Goal: Task Accomplishment & Management: Manage account settings

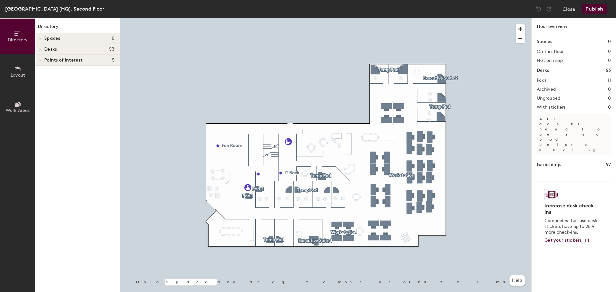
click at [48, 50] on span "Desks" at bounding box center [50, 49] width 13 height 5
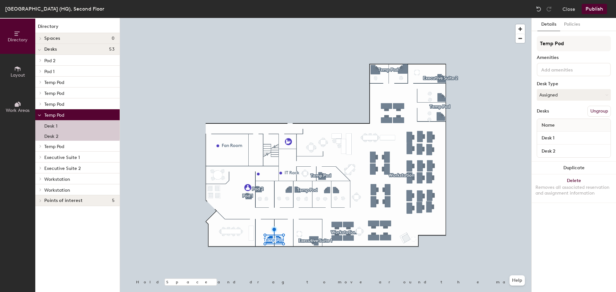
click at [259, 18] on div at bounding box center [325, 18] width 411 height 0
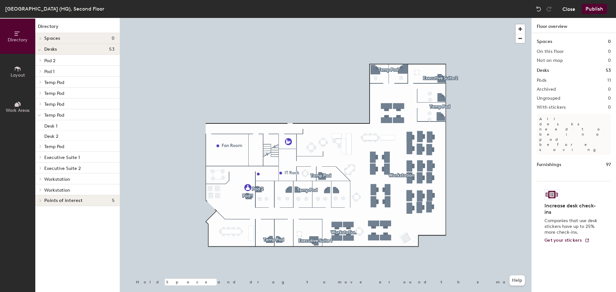
click at [569, 10] on button "Close" at bounding box center [568, 9] width 13 height 10
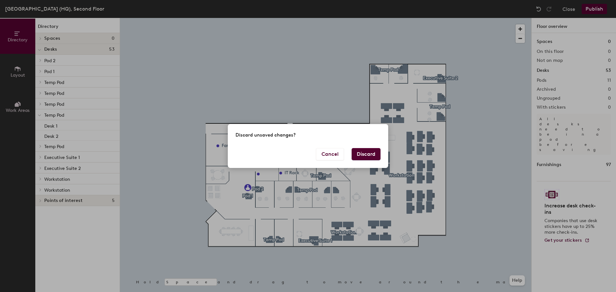
click at [362, 155] on button "Discard" at bounding box center [365, 154] width 29 height 12
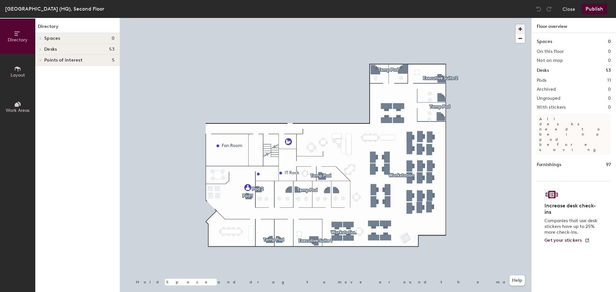
click at [522, 26] on span "button" at bounding box center [519, 28] width 9 height 9
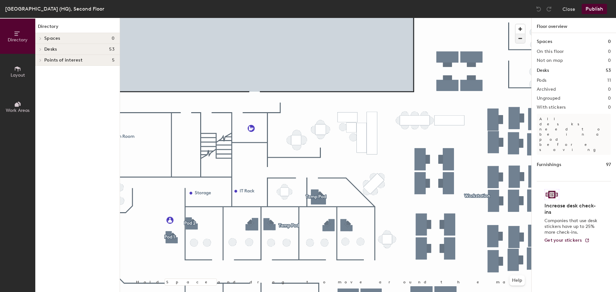
click at [520, 38] on span "button" at bounding box center [519, 38] width 9 height 9
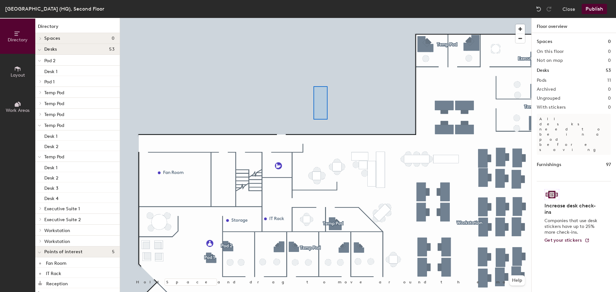
click at [313, 18] on div at bounding box center [325, 18] width 411 height 0
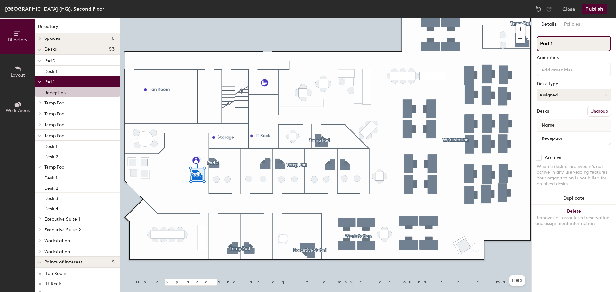
drag, startPoint x: 555, startPoint y: 45, endPoint x: 538, endPoint y: 45, distance: 17.3
click at [538, 45] on input "Pod 1" at bounding box center [574, 43] width 74 height 15
type input "Reception"
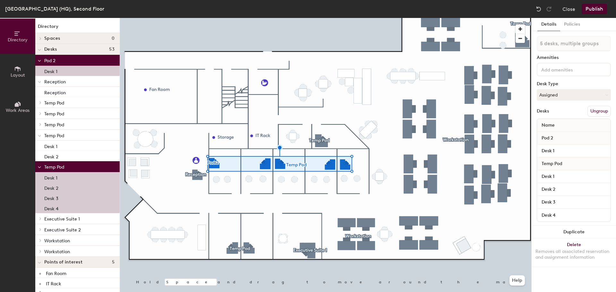
type input "6 desks, multiple groups"
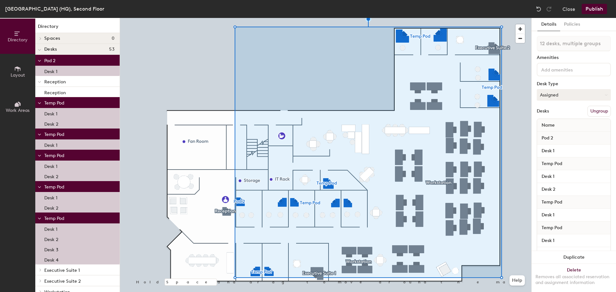
click at [603, 95] on button "Assigned" at bounding box center [574, 95] width 74 height 12
click at [559, 132] on div "Hoteled" at bounding box center [569, 134] width 64 height 10
click at [598, 110] on button "Ungroup" at bounding box center [598, 111] width 23 height 11
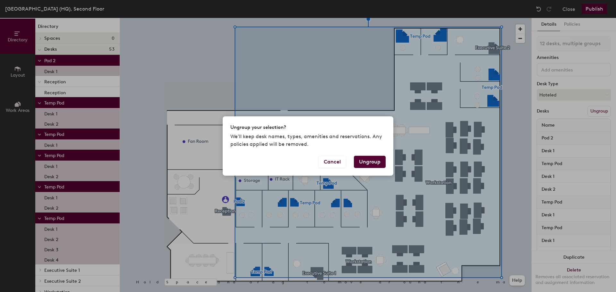
click at [366, 161] on button "Ungroup" at bounding box center [370, 162] width 32 height 12
type input "12 desks"
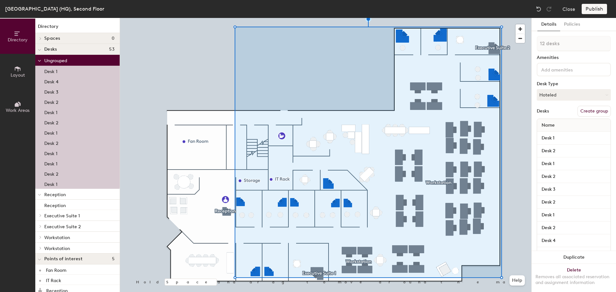
click at [589, 110] on button "Create group" at bounding box center [593, 111] width 33 height 11
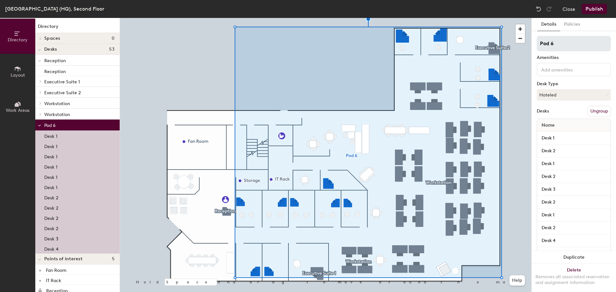
drag, startPoint x: 566, startPoint y: 48, endPoint x: 540, endPoint y: 45, distance: 25.6
click at [540, 45] on input "Pod 6" at bounding box center [574, 43] width 74 height 15
type input "Offices"
click at [571, 136] on input "Desk 1" at bounding box center [573, 138] width 71 height 9
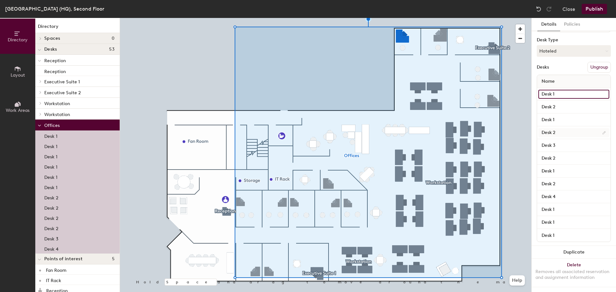
scroll to position [50, 0]
click at [566, 231] on input "Desk 1" at bounding box center [573, 235] width 71 height 9
click at [564, 218] on input "Desk 1" at bounding box center [573, 222] width 71 height 9
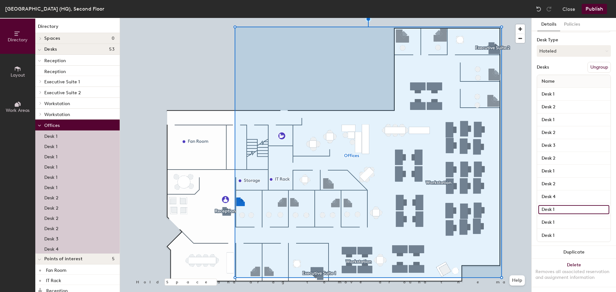
click at [565, 205] on input "Desk 1" at bounding box center [573, 209] width 71 height 9
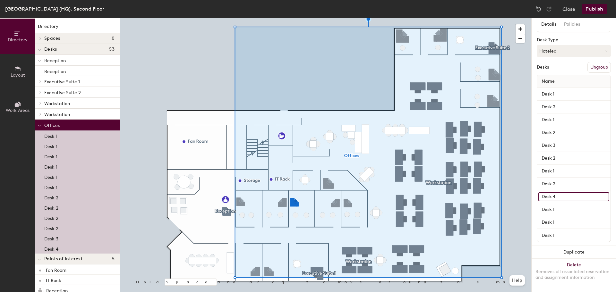
click at [565, 192] on input "Desk 4" at bounding box center [573, 196] width 71 height 9
click at [564, 180] on input "Desk 2" at bounding box center [573, 184] width 71 height 9
type input "M1"
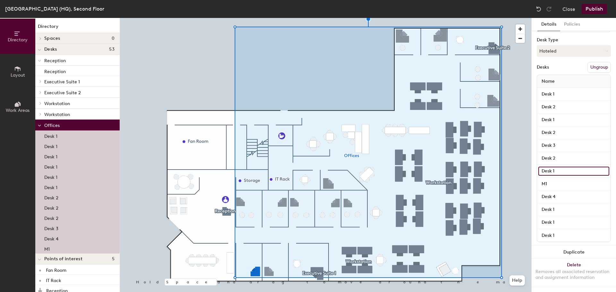
click at [560, 167] on input "Desk 1" at bounding box center [573, 171] width 71 height 9
click at [560, 154] on input "Desk 2" at bounding box center [573, 158] width 71 height 9
click at [558, 192] on input "Desk 4" at bounding box center [573, 196] width 71 height 9
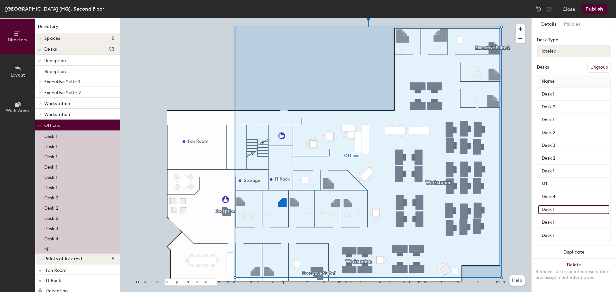
click at [558, 205] on input "Desk 1" at bounding box center [573, 209] width 71 height 9
click at [558, 218] on input "Desk 1" at bounding box center [573, 222] width 71 height 9
type input "M2"
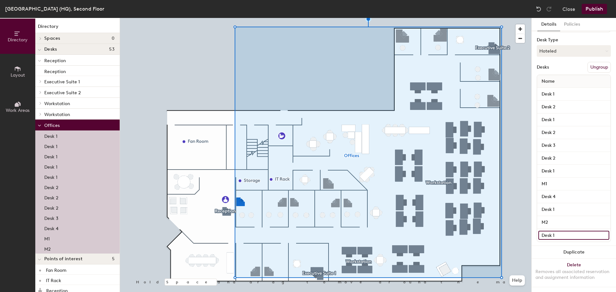
click at [564, 232] on input "Desk 1" at bounding box center [573, 235] width 71 height 9
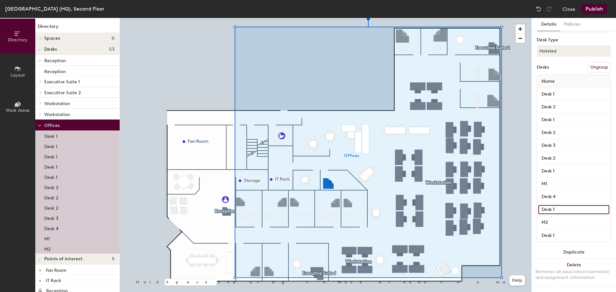
click at [557, 205] on input "Desk 1" at bounding box center [573, 209] width 71 height 9
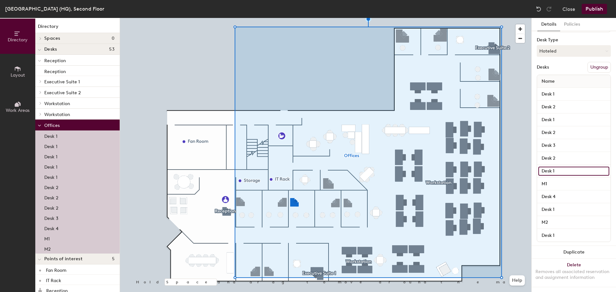
click at [560, 167] on input "Desk 1" at bounding box center [573, 171] width 71 height 9
type input "M3"
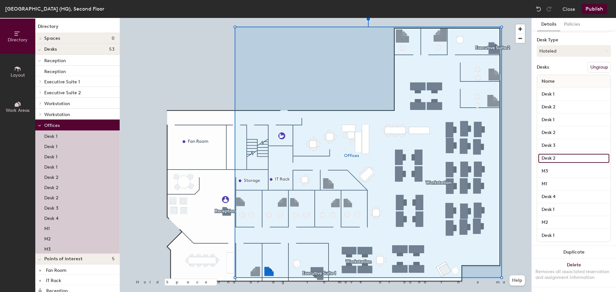
click at [562, 154] on input "Desk 2" at bounding box center [573, 158] width 71 height 9
click at [561, 141] on input "Desk 3" at bounding box center [573, 145] width 71 height 9
click at [562, 128] on input "Desk 2" at bounding box center [573, 132] width 71 height 9
click at [562, 115] on input "Desk 1" at bounding box center [573, 119] width 71 height 9
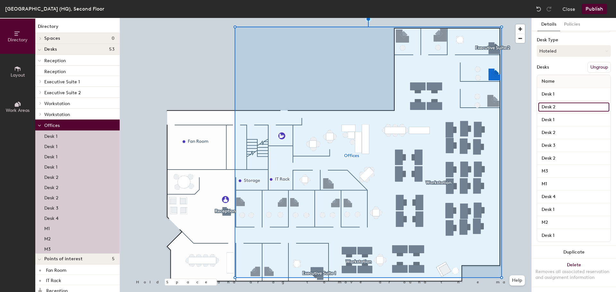
click at [562, 103] on input "Desk 2" at bounding box center [573, 107] width 71 height 9
click at [562, 90] on input "Desk 1" at bounding box center [573, 94] width 71 height 9
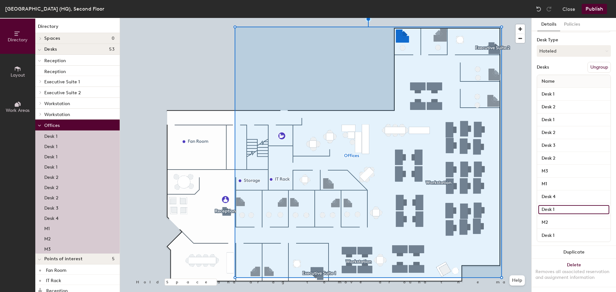
click at [559, 205] on input "Desk 1" at bounding box center [573, 209] width 71 height 9
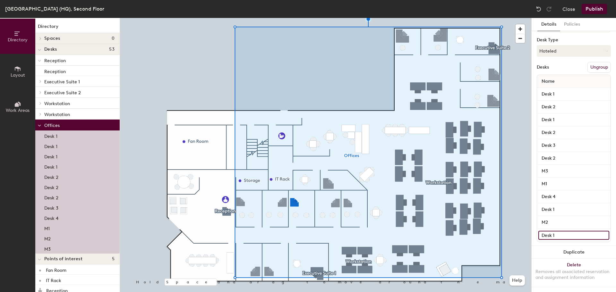
click at [558, 231] on input "Desk 1" at bounding box center [573, 235] width 71 height 9
click at [559, 205] on input "Desk 1" at bounding box center [573, 209] width 71 height 9
click at [557, 192] on input "Desk 4" at bounding box center [573, 196] width 71 height 9
click at [552, 192] on input "Desk 4" at bounding box center [573, 196] width 71 height 9
type input "D"
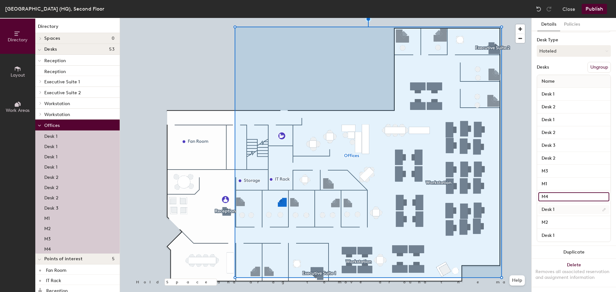
type input "M4"
click at [556, 205] on input "Desk 1" at bounding box center [573, 209] width 71 height 9
type input "M5"
click at [566, 231] on input "Desk 1" at bounding box center [573, 235] width 71 height 9
click at [558, 154] on input "Desk 2" at bounding box center [573, 158] width 71 height 9
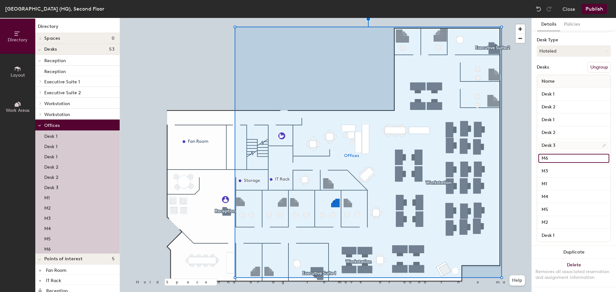
type input "M6"
click at [566, 141] on input "Desk 3" at bounding box center [573, 145] width 71 height 9
type input "M7"
click at [565, 128] on input "Desk 2" at bounding box center [573, 132] width 71 height 9
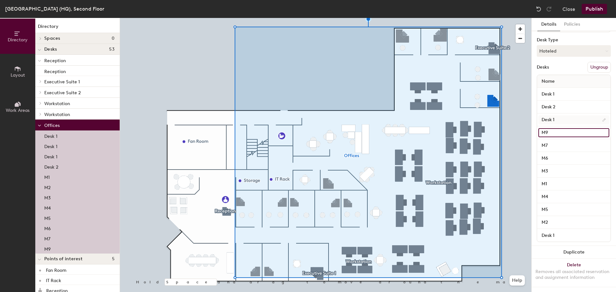
type input "M9"
click at [569, 115] on input "Desk 1" at bounding box center [573, 119] width 71 height 9
type input "M10"
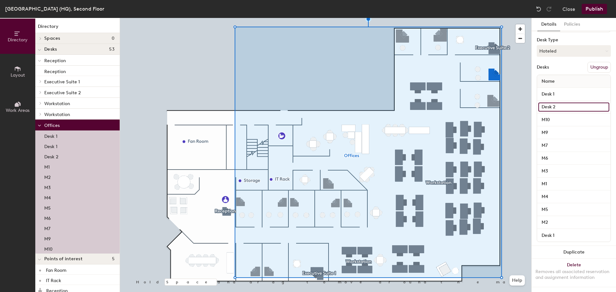
click at [567, 103] on input "Desk 2" at bounding box center [573, 107] width 71 height 9
type input "M11"
click at [562, 90] on input "Desk 1" at bounding box center [573, 94] width 71 height 9
type input "M12"
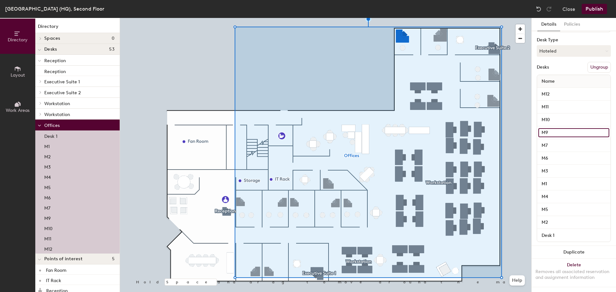
click at [553, 128] on input "M9" at bounding box center [573, 132] width 71 height 9
type input "M8"
click at [554, 115] on input "M10" at bounding box center [573, 119] width 71 height 9
type input "M9"
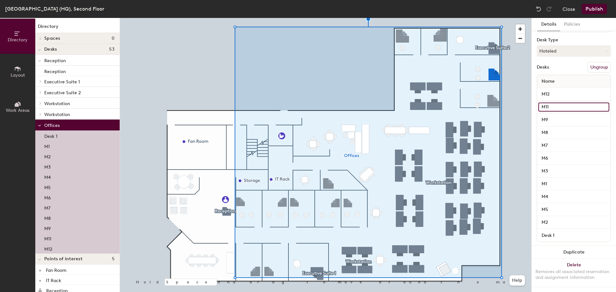
click at [553, 103] on input "M11" at bounding box center [573, 107] width 71 height 9
type input "M10"
click at [557, 90] on input "M12" at bounding box center [573, 94] width 71 height 9
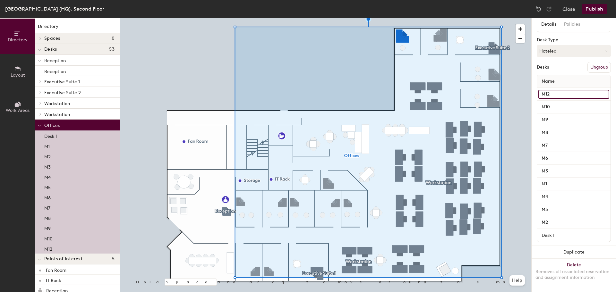
click at [557, 90] on input "M12" at bounding box center [573, 94] width 71 height 9
type input "M11"
click at [556, 103] on input "M10" at bounding box center [573, 107] width 71 height 9
click at [567, 231] on input "Desk 1" at bounding box center [573, 235] width 71 height 9
click at [566, 231] on input "Desk 1" at bounding box center [573, 235] width 71 height 9
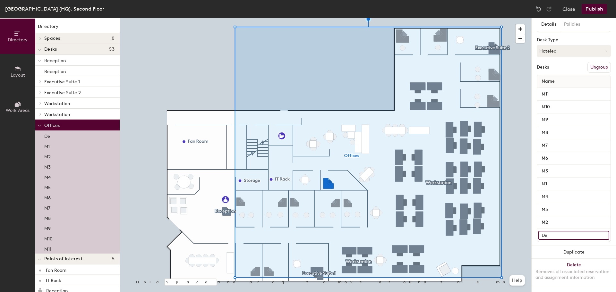
type input "D"
type input "Q"
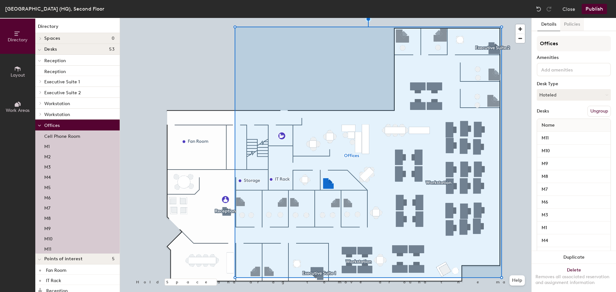
type input "Cell Phone Room"
click at [579, 25] on button "Policies" at bounding box center [572, 24] width 24 height 13
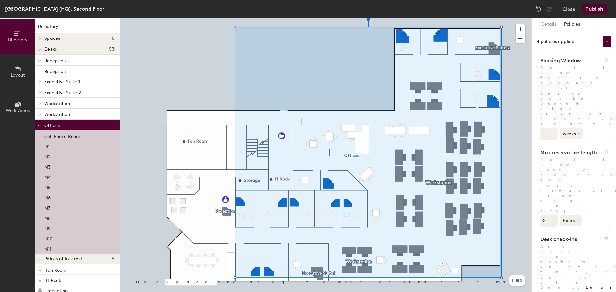
click at [594, 7] on button "Publish" at bounding box center [593, 9] width 25 height 10
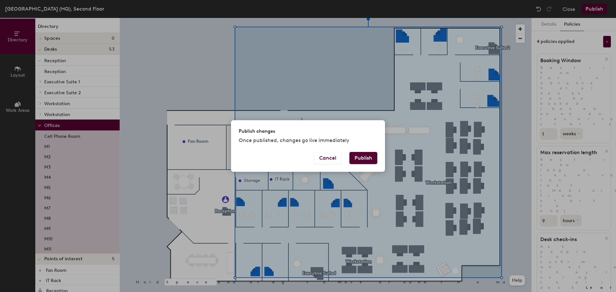
click at [364, 155] on button "Publish" at bounding box center [363, 158] width 28 height 12
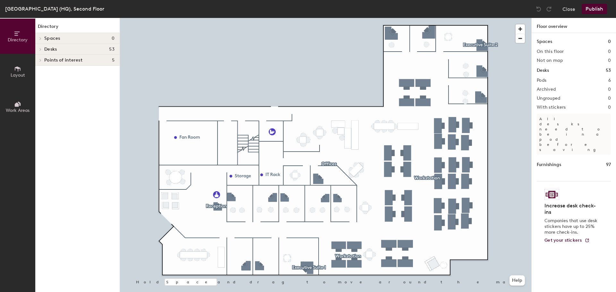
click at [531, 141] on div "Directory Layout Work Areas Directory Spaces 0 Desks 53 Reception Reception Exe…" at bounding box center [308, 155] width 616 height 274
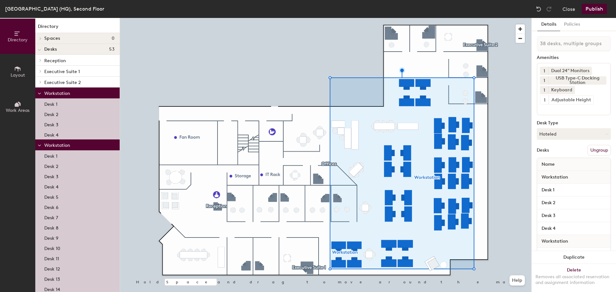
click at [600, 150] on button "Ungroup" at bounding box center [598, 150] width 23 height 11
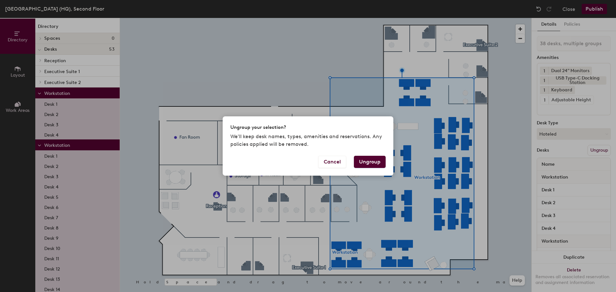
click at [376, 163] on button "Ungroup" at bounding box center [370, 162] width 32 height 12
type input "38 desks"
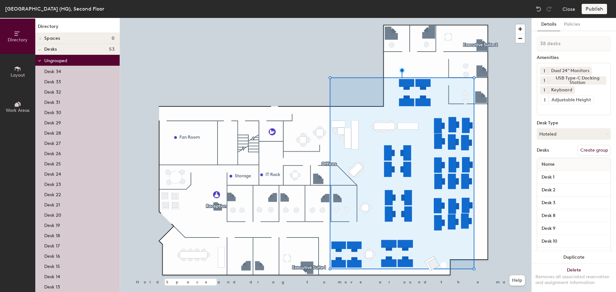
click at [593, 149] on button "Create group" at bounding box center [593, 150] width 33 height 11
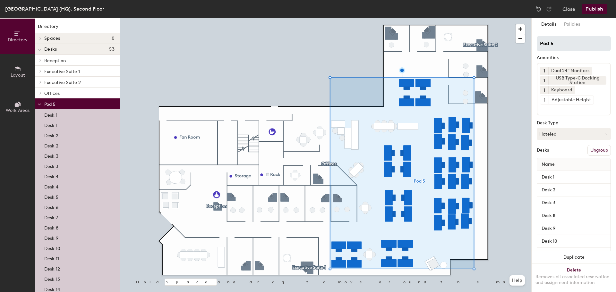
drag, startPoint x: 557, startPoint y: 43, endPoint x: 537, endPoint y: 37, distance: 20.9
click at [537, 41] on input "Pod 5" at bounding box center [574, 43] width 74 height 15
type input "Workstation"
click at [557, 178] on input "Desk 1" at bounding box center [573, 177] width 71 height 9
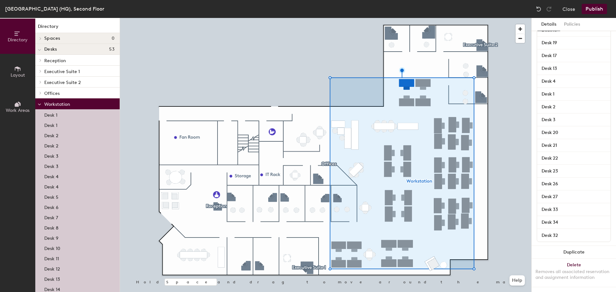
scroll to position [422, 0]
click at [564, 231] on input "Desk 32" at bounding box center [573, 235] width 71 height 9
click at [566, 218] on input "Desk 34" at bounding box center [573, 222] width 71 height 9
click at [556, 90] on input "Desk 1" at bounding box center [573, 94] width 71 height 9
type input "W1"
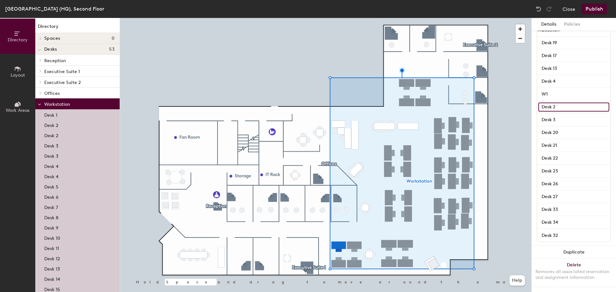
click at [563, 103] on input "Desk 2" at bounding box center [573, 107] width 71 height 9
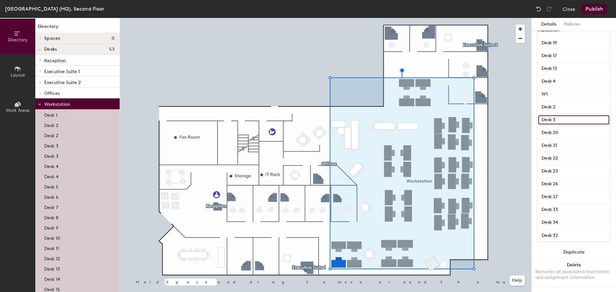
click at [561, 115] on input "Desk 3" at bounding box center [573, 119] width 71 height 9
click at [558, 128] on input "Desk 20" at bounding box center [573, 132] width 71 height 9
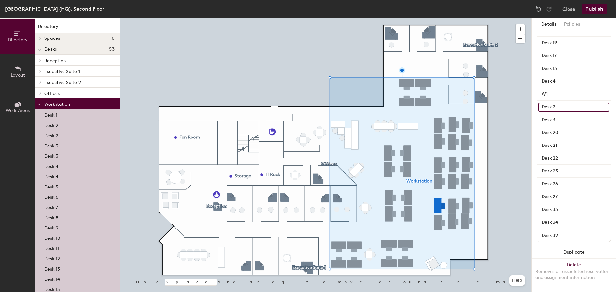
click at [561, 103] on input "Desk 2" at bounding box center [573, 107] width 71 height 9
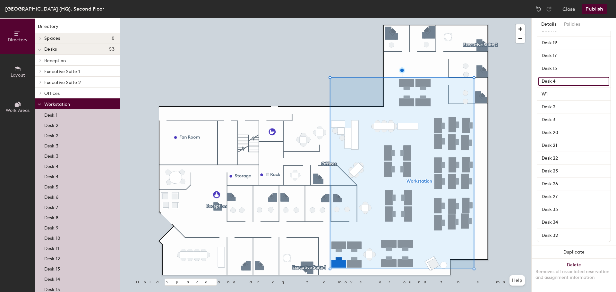
click at [560, 77] on input "Desk 4" at bounding box center [573, 81] width 71 height 9
type input "W2"
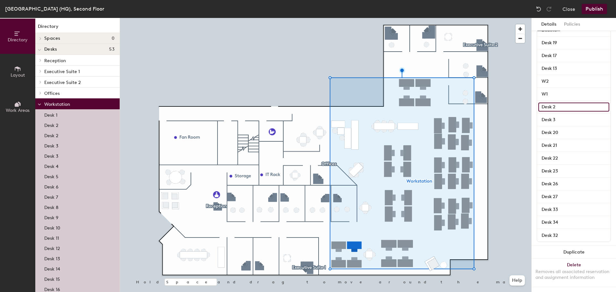
click at [556, 103] on input "Desk 2" at bounding box center [573, 107] width 71 height 9
type input "W3"
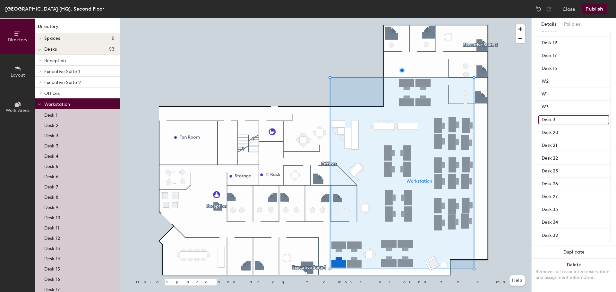
click at [556, 115] on input "Desk 3" at bounding box center [573, 119] width 71 height 9
click at [549, 90] on input "W1" at bounding box center [573, 94] width 71 height 9
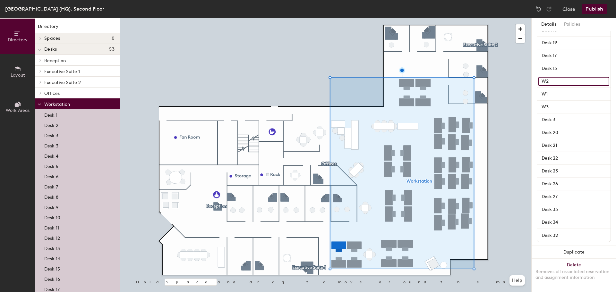
click at [559, 77] on input "W2" at bounding box center [573, 81] width 71 height 9
type input "W3"
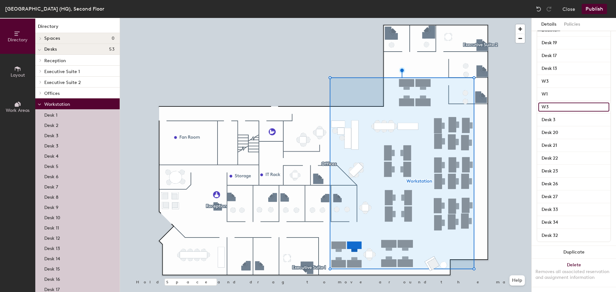
click at [555, 103] on input "W3" at bounding box center [573, 107] width 71 height 9
type input "W2"
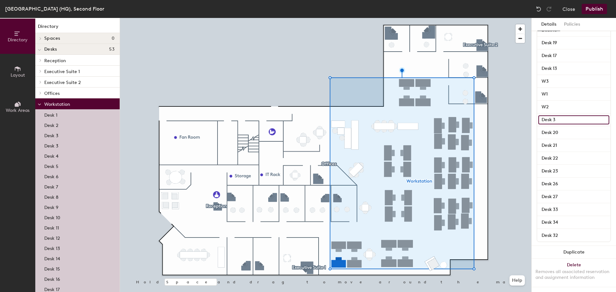
click at [555, 115] on input "Desk 3" at bounding box center [573, 119] width 71 height 9
type input "W4"
click at [562, 128] on input "Desk 20" at bounding box center [573, 132] width 71 height 9
click at [555, 64] on input "Desk 13" at bounding box center [573, 68] width 71 height 9
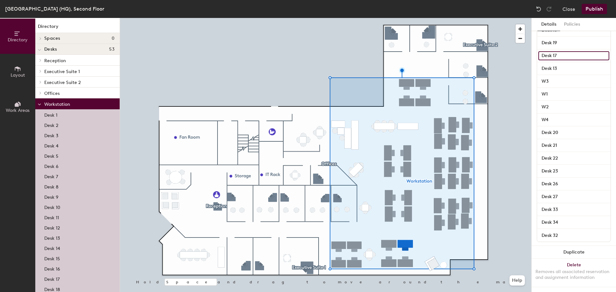
click at [556, 54] on input "Desk 17" at bounding box center [573, 55] width 71 height 9
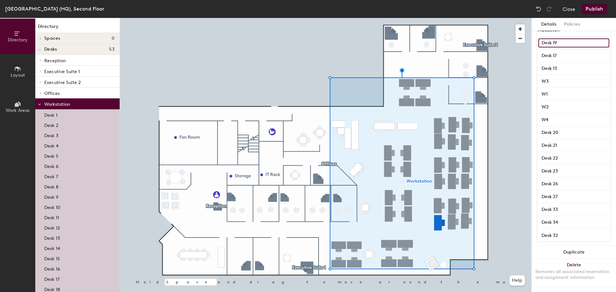
click at [558, 38] on input "Desk 19" at bounding box center [573, 42] width 71 height 9
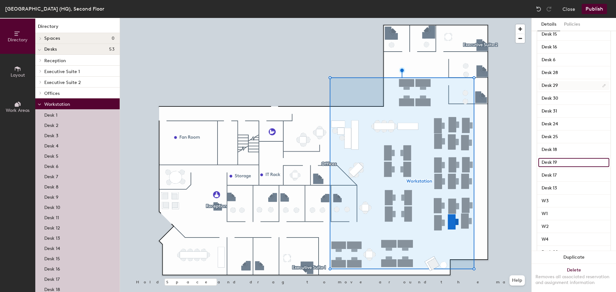
scroll to position [262, 0]
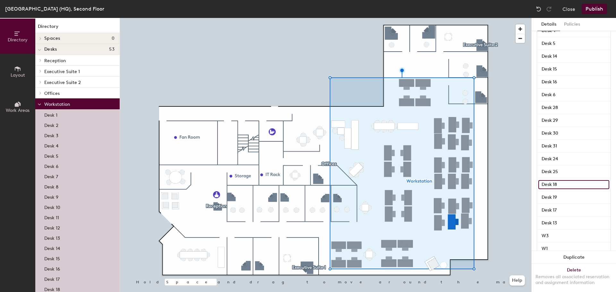
click at [556, 181] on input "Desk 18" at bounding box center [573, 184] width 71 height 9
click at [561, 171] on input "Desk 25" at bounding box center [573, 171] width 71 height 9
click at [560, 157] on input "Desk 24" at bounding box center [573, 159] width 71 height 9
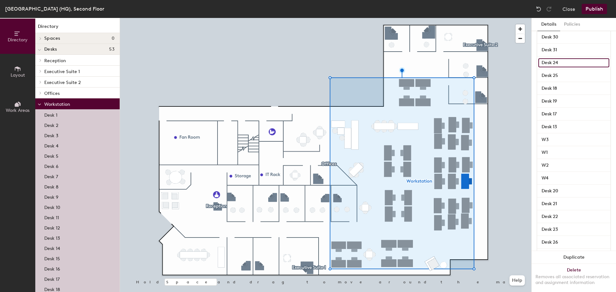
scroll to position [422, 0]
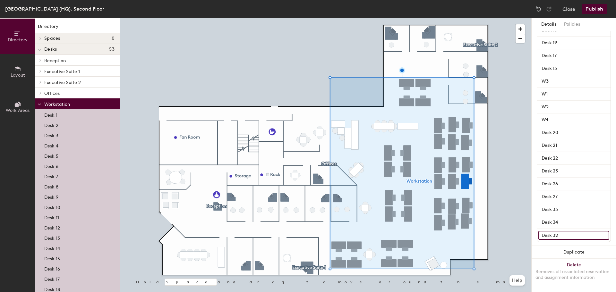
click at [565, 231] on input "Desk 32" at bounding box center [573, 235] width 71 height 9
click at [564, 218] on input "Desk 34" at bounding box center [573, 222] width 71 height 9
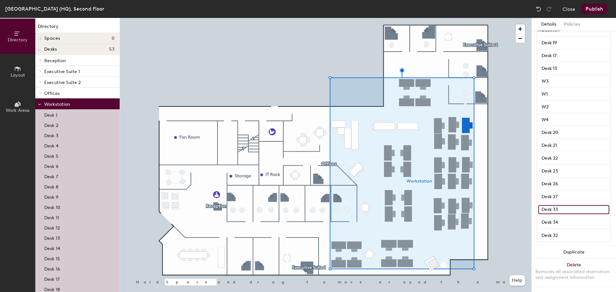
click at [560, 205] on input "Desk 33" at bounding box center [573, 209] width 71 height 9
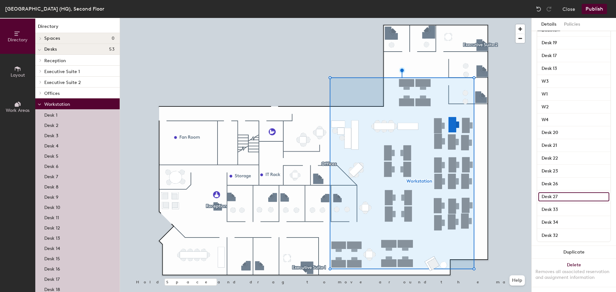
click at [560, 193] on input "Desk 27" at bounding box center [573, 196] width 71 height 9
click at [559, 181] on input "Desk 26" at bounding box center [573, 184] width 71 height 9
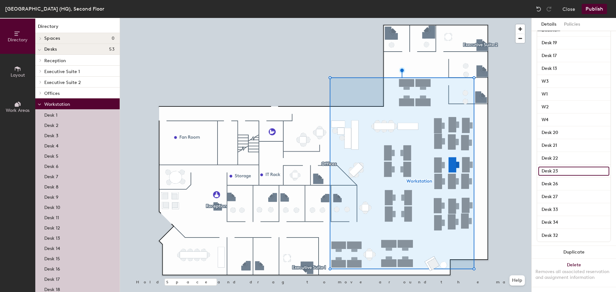
click at [556, 167] on input "Desk 23" at bounding box center [573, 171] width 71 height 9
click at [555, 154] on input "Desk 22" at bounding box center [573, 158] width 71 height 9
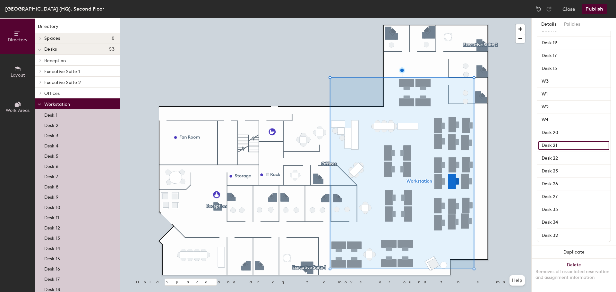
click at [554, 141] on input "Desk 21" at bounding box center [573, 145] width 71 height 9
click at [554, 128] on input "Desk 20" at bounding box center [573, 132] width 71 height 9
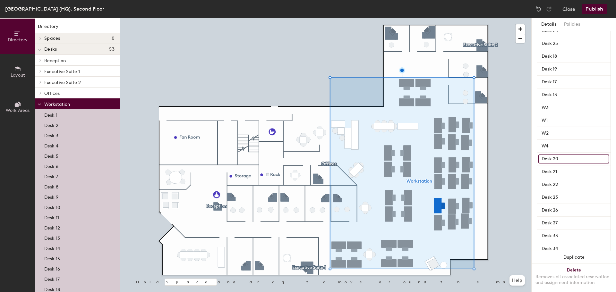
scroll to position [358, 0]
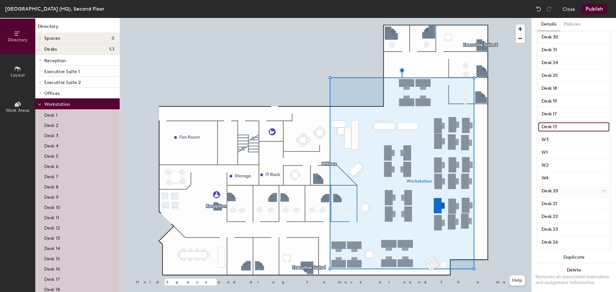
click at [554, 125] on input "Desk 13" at bounding box center [573, 127] width 71 height 9
click at [556, 113] on input "Desk 17" at bounding box center [573, 114] width 71 height 9
click at [558, 99] on input "Desk 19" at bounding box center [573, 101] width 71 height 9
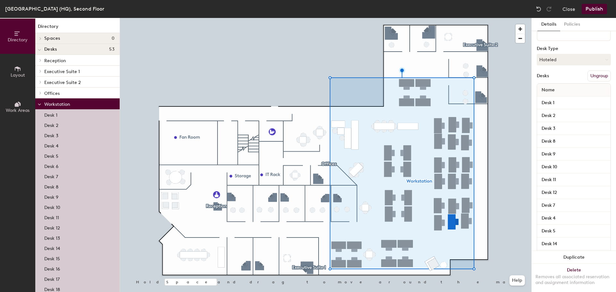
scroll to position [102, 0]
click at [560, 75] on input "Desk 1" at bounding box center [573, 75] width 71 height 9
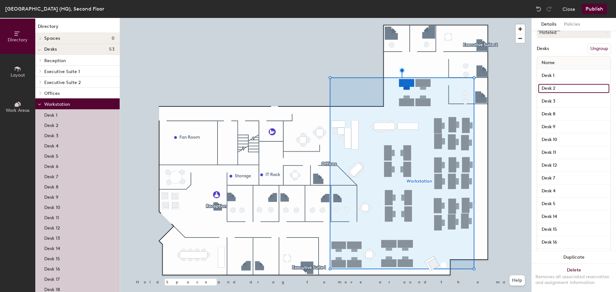
click at [559, 89] on input "Desk 2" at bounding box center [573, 88] width 71 height 9
click at [560, 101] on input "Desk 3" at bounding box center [573, 101] width 71 height 9
click at [560, 113] on input "Desk 8" at bounding box center [573, 114] width 71 height 9
click at [560, 126] on input "Desk 9" at bounding box center [573, 127] width 71 height 9
click at [560, 142] on input "Desk 10" at bounding box center [573, 139] width 71 height 9
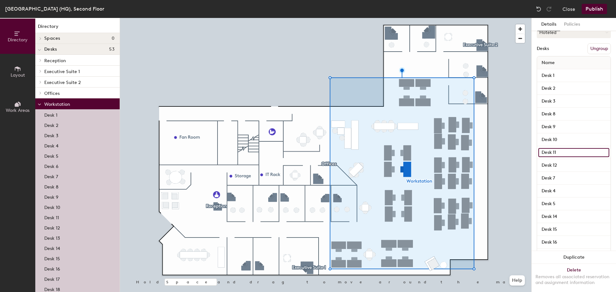
click at [558, 151] on input "Desk 11" at bounding box center [573, 152] width 71 height 9
click at [560, 166] on input "Desk 12" at bounding box center [573, 165] width 71 height 9
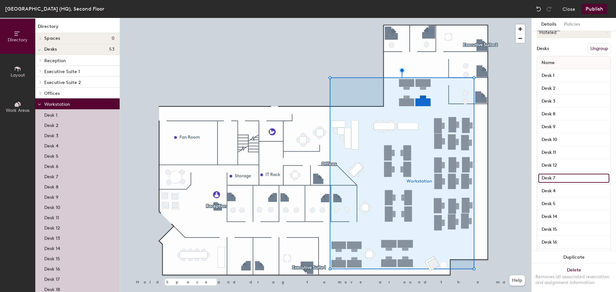
click at [563, 181] on input "Desk 7" at bounding box center [573, 178] width 71 height 9
click at [561, 191] on input "Desk 4" at bounding box center [573, 191] width 71 height 9
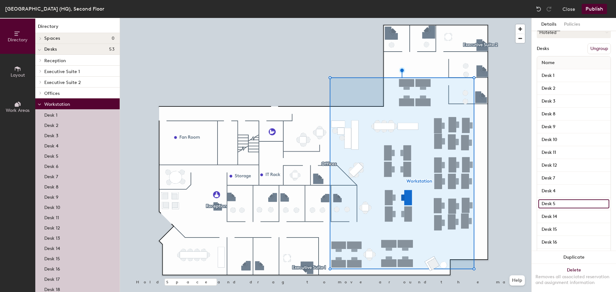
click at [561, 201] on input "Desk 5" at bounding box center [573, 203] width 71 height 9
click at [561, 215] on input "Desk 14" at bounding box center [573, 216] width 71 height 9
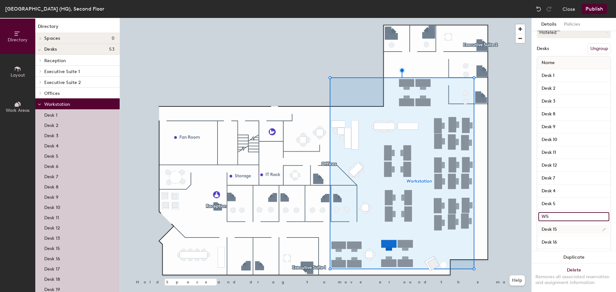
type input "W5"
click at [561, 226] on input "Desk 15" at bounding box center [573, 229] width 71 height 9
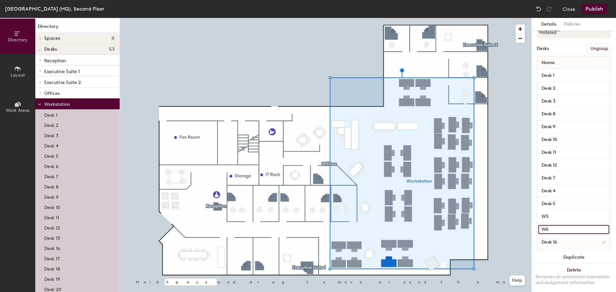
type input "W6"
click at [564, 239] on input "Desk 16" at bounding box center [573, 242] width 71 height 9
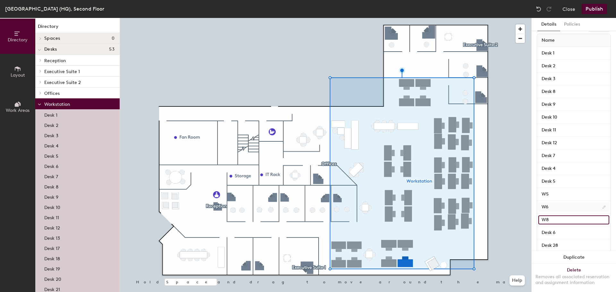
scroll to position [134, 0]
type input "W8"
click at [565, 223] on input "Desk 6" at bounding box center [573, 223] width 71 height 9
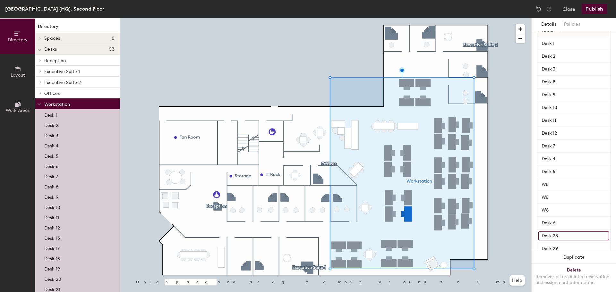
click at [565, 233] on input "Desk 28" at bounding box center [573, 236] width 71 height 9
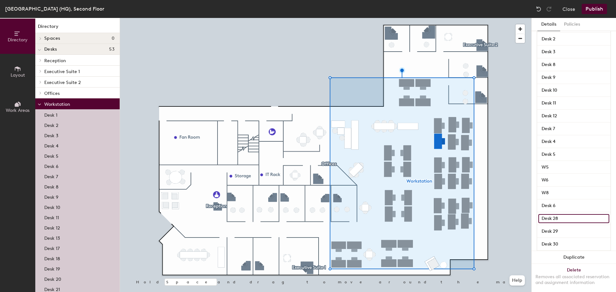
scroll to position [166, 0]
click at [562, 216] on input "Desk 29" at bounding box center [573, 216] width 71 height 9
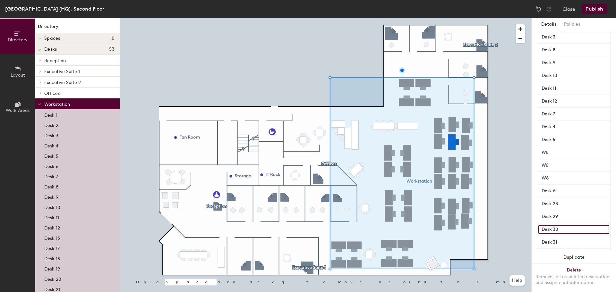
click at [560, 228] on input "Desk 30" at bounding box center [573, 229] width 71 height 9
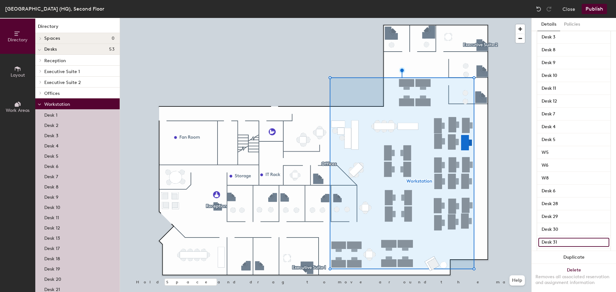
click at [556, 239] on input "Desk 31" at bounding box center [573, 242] width 71 height 9
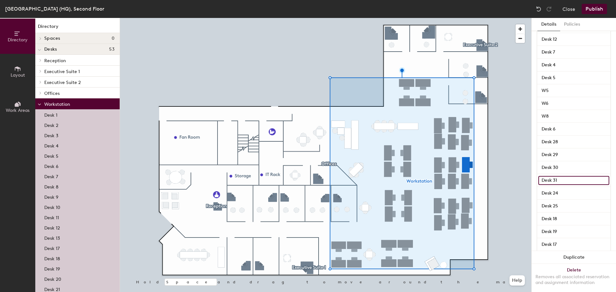
scroll to position [262, 0]
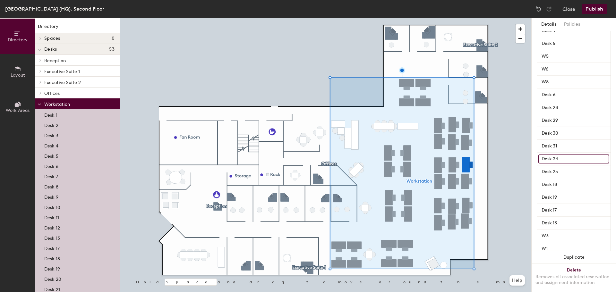
click at [557, 156] on input "Desk 24" at bounding box center [573, 159] width 71 height 9
click at [564, 170] on input "Desk 25" at bounding box center [573, 171] width 71 height 9
click at [558, 188] on input "Desk 18" at bounding box center [573, 184] width 71 height 9
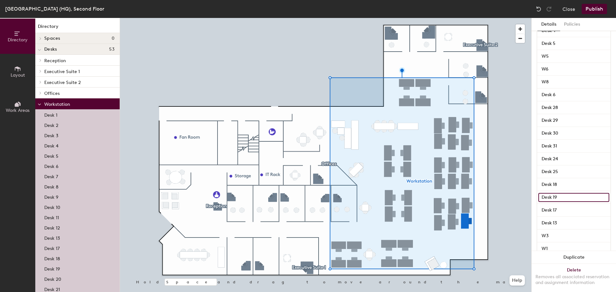
click at [560, 197] on input "Desk 19" at bounding box center [573, 197] width 71 height 9
click at [557, 208] on input "Desk 17" at bounding box center [573, 210] width 71 height 9
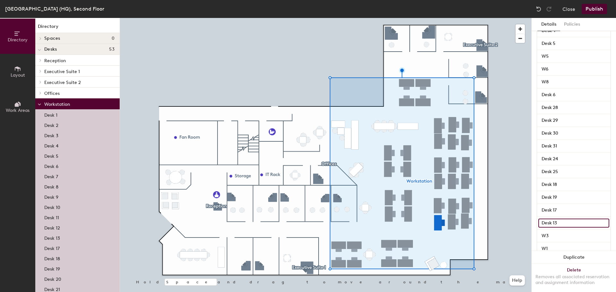
click at [561, 223] on input "Desk 13" at bounding box center [573, 223] width 71 height 9
click at [561, 223] on input "W" at bounding box center [573, 223] width 71 height 9
type input "W7"
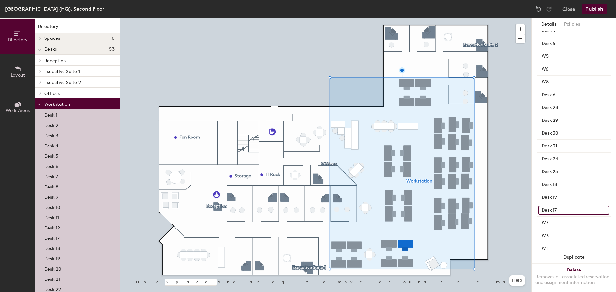
click at [562, 208] on input "Desk 17" at bounding box center [573, 210] width 71 height 9
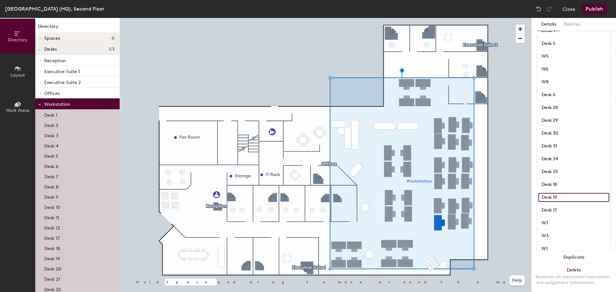
click at [556, 197] on input "Desk 19" at bounding box center [573, 197] width 71 height 9
click at [556, 181] on input "Desk 18" at bounding box center [573, 184] width 71 height 9
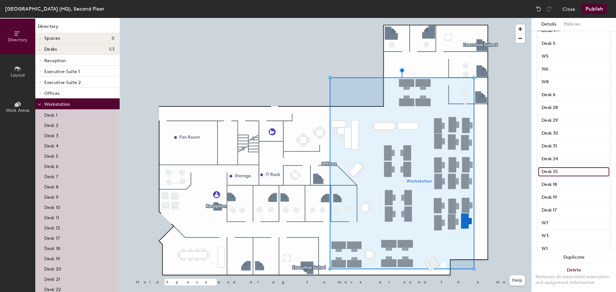
click at [555, 170] on input "Desk 25" at bounding box center [573, 171] width 71 height 9
click at [554, 157] on input "Desk 24" at bounding box center [573, 159] width 71 height 9
click at [554, 144] on input "Desk 31" at bounding box center [573, 146] width 71 height 9
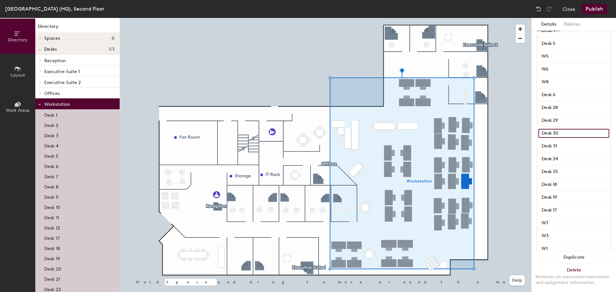
click at [553, 131] on input "Desk 30" at bounding box center [573, 133] width 71 height 9
click at [554, 116] on input "Desk 29" at bounding box center [573, 120] width 71 height 9
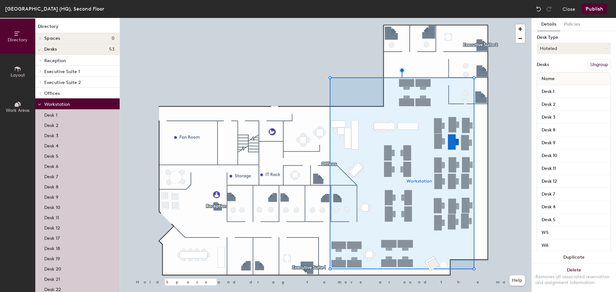
scroll to position [38, 0]
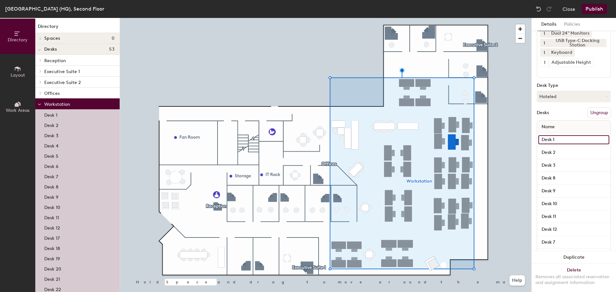
click at [553, 140] on input "Desk 1" at bounding box center [573, 139] width 71 height 9
click at [555, 153] on input "Desk 2" at bounding box center [573, 152] width 71 height 9
click at [557, 163] on input "Desk 3" at bounding box center [573, 165] width 71 height 9
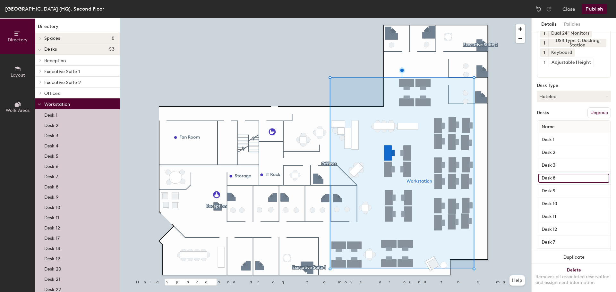
click at [557, 176] on input "Desk 8" at bounding box center [573, 178] width 71 height 9
click at [557, 194] on input "Desk 9" at bounding box center [573, 191] width 71 height 9
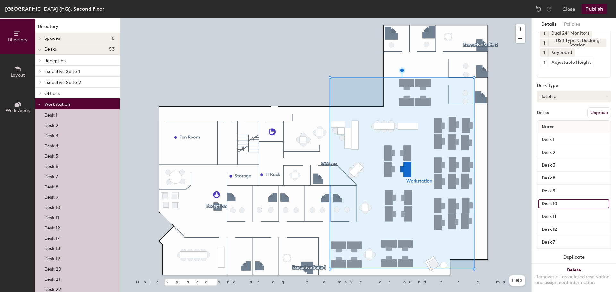
click at [558, 203] on input "Desk 10" at bounding box center [573, 203] width 71 height 9
click at [561, 217] on input "Desk 11" at bounding box center [573, 216] width 71 height 9
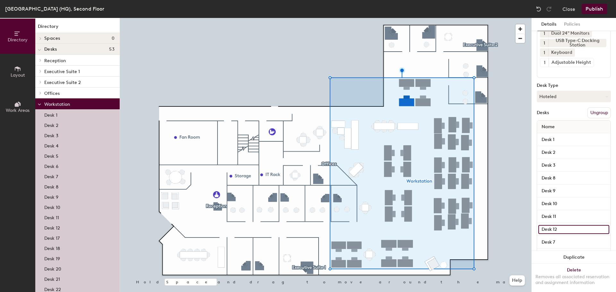
click at [560, 227] on input "Desk 12" at bounding box center [573, 229] width 71 height 9
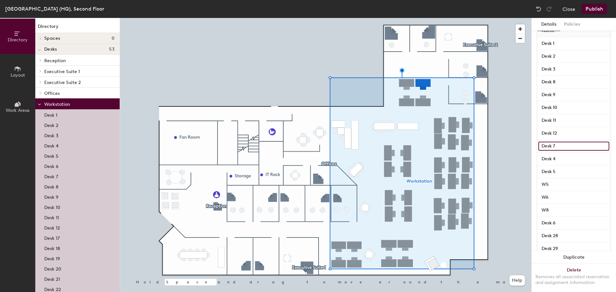
click at [559, 142] on input "Desk 7" at bounding box center [573, 146] width 71 height 9
click at [558, 152] on div "Desk 7" at bounding box center [573, 146] width 73 height 13
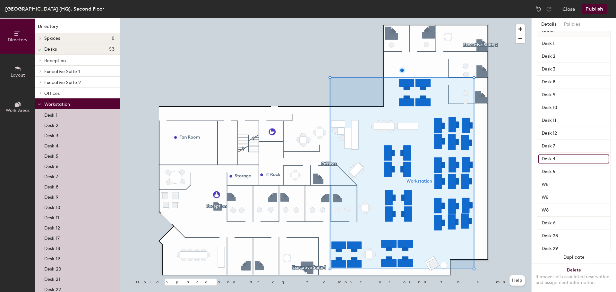
click at [558, 161] on input "Desk 4" at bounding box center [573, 159] width 71 height 9
click at [561, 145] on input "Desk 7" at bounding box center [573, 146] width 71 height 9
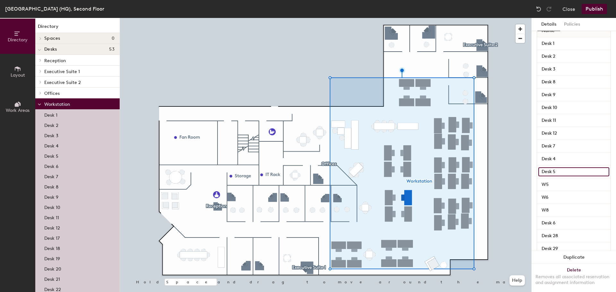
click at [559, 172] on input "Desk 5" at bounding box center [573, 171] width 71 height 9
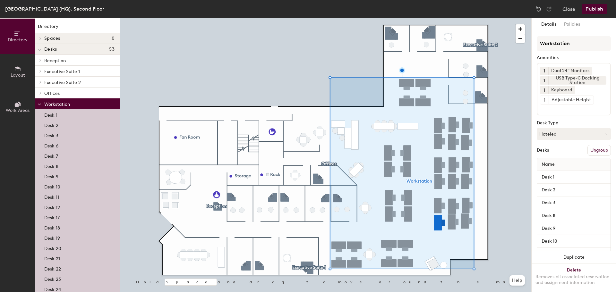
scroll to position [326, 0]
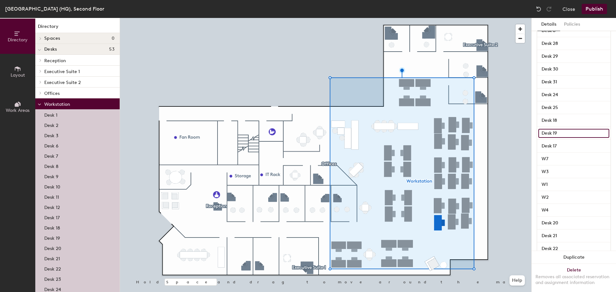
click at [558, 134] on input "Desk 19" at bounding box center [573, 133] width 71 height 9
click at [558, 121] on input "Desk 18" at bounding box center [573, 120] width 71 height 9
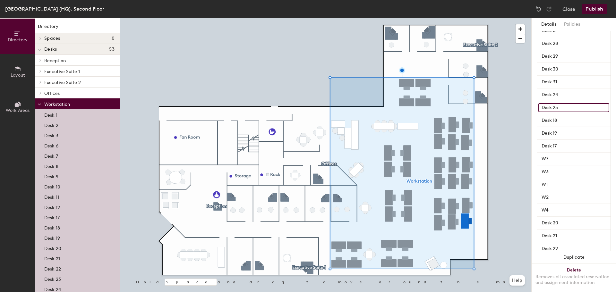
click at [557, 105] on input "Desk 25" at bounding box center [573, 107] width 71 height 9
click at [560, 93] on input "Desk 24" at bounding box center [573, 94] width 71 height 9
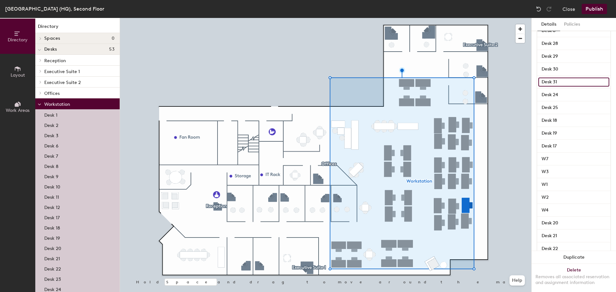
click at [558, 83] on input "Desk 31" at bounding box center [573, 82] width 71 height 9
click at [558, 69] on input "Desk 30" at bounding box center [573, 69] width 71 height 9
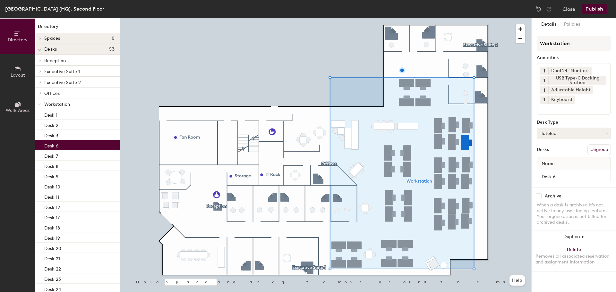
scroll to position [0, 0]
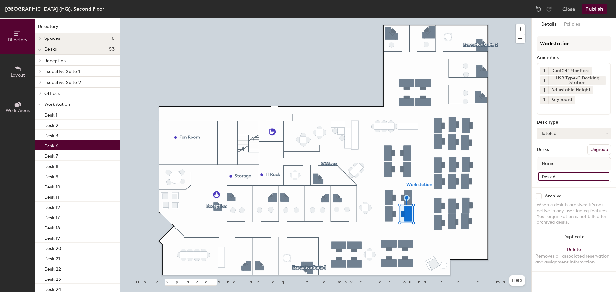
click at [556, 176] on input "Desk 6" at bounding box center [573, 176] width 71 height 9
type input "W10"
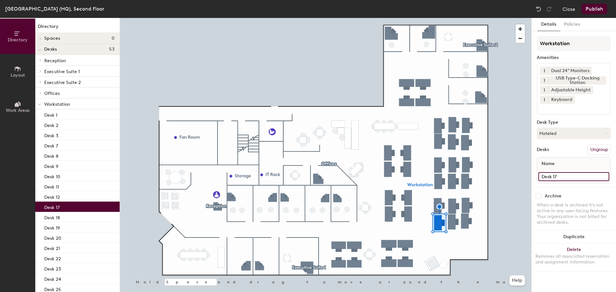
click at [565, 176] on input "Desk 17" at bounding box center [573, 176] width 71 height 9
type input "W11"
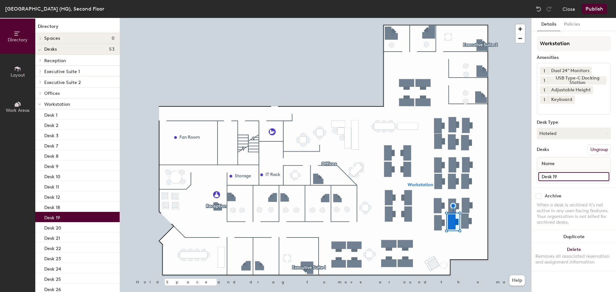
click at [562, 176] on input "Desk 19" at bounding box center [573, 176] width 71 height 9
type input "W12"
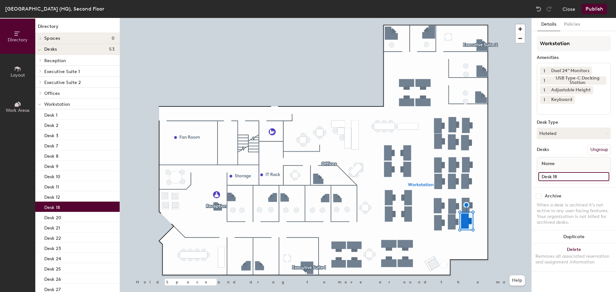
click at [574, 174] on input "Desk 18" at bounding box center [573, 176] width 71 height 9
type input "W13"
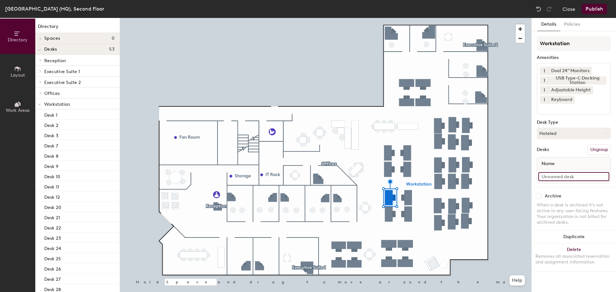
click at [576, 173] on input at bounding box center [573, 176] width 71 height 9
type input "W14"
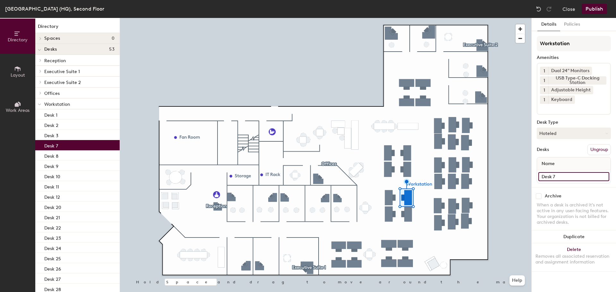
click at [571, 178] on input "Desk 7" at bounding box center [573, 176] width 71 height 9
type input "W15"
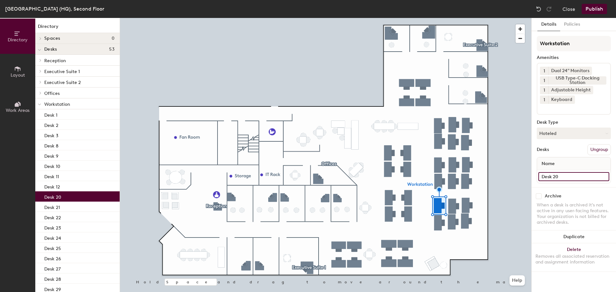
click at [569, 175] on input "Desk 20" at bounding box center [573, 176] width 71 height 9
type input "W16"
click at [558, 177] on input "Desk 21" at bounding box center [573, 176] width 71 height 9
type input "W17"
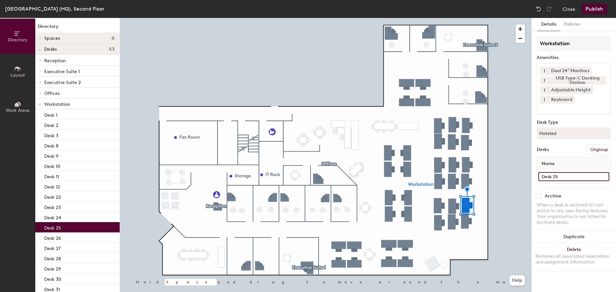
click at [584, 174] on input "Desk 25" at bounding box center [573, 176] width 71 height 9
type input "W18"
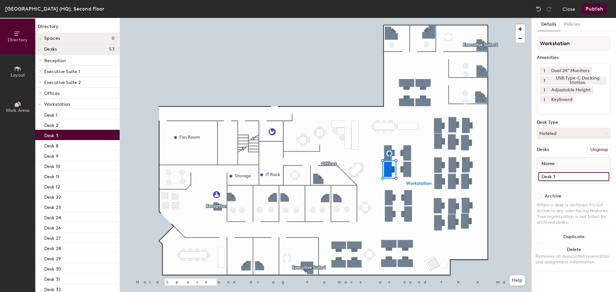
click at [563, 176] on input "Desk 3" at bounding box center [573, 176] width 71 height 9
type input "W19"
click at [571, 176] on input "Desk 8" at bounding box center [573, 176] width 71 height 9
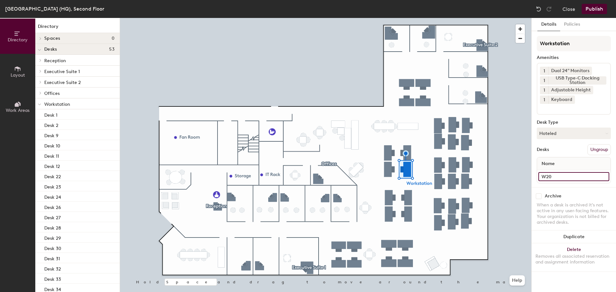
type input "W20"
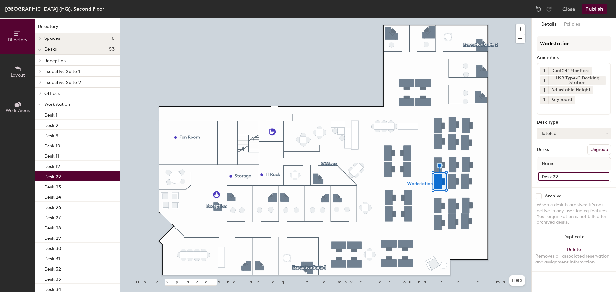
click at [582, 177] on input "Desk 22" at bounding box center [573, 176] width 71 height 9
type input "W21"
click at [569, 178] on input "Desk 23" at bounding box center [573, 176] width 71 height 9
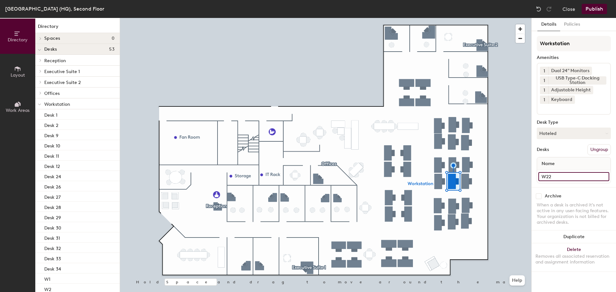
type input "W22"
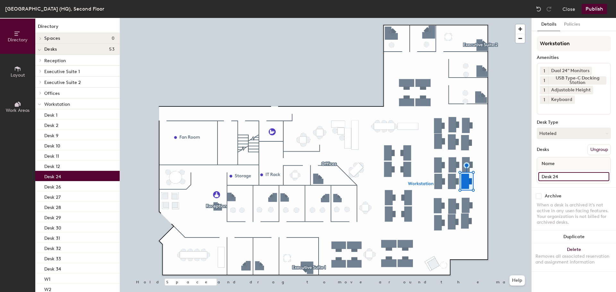
click at [571, 179] on input "Desk 24" at bounding box center [573, 176] width 71 height 9
type input "W23"
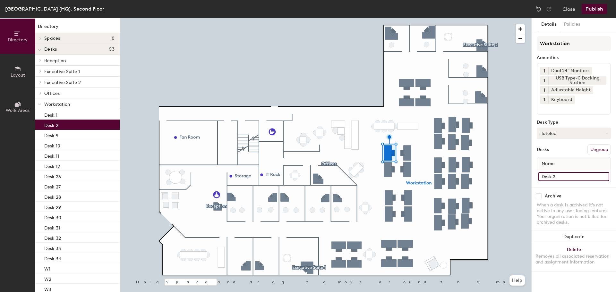
click at [562, 175] on input "Desk 2" at bounding box center [573, 176] width 71 height 9
type input "W24"
click at [556, 177] on input "Desk 9" at bounding box center [573, 176] width 71 height 9
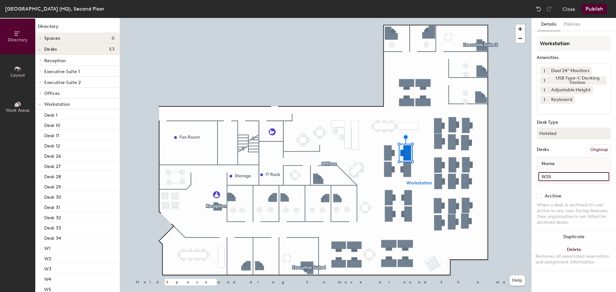
type input "W25"
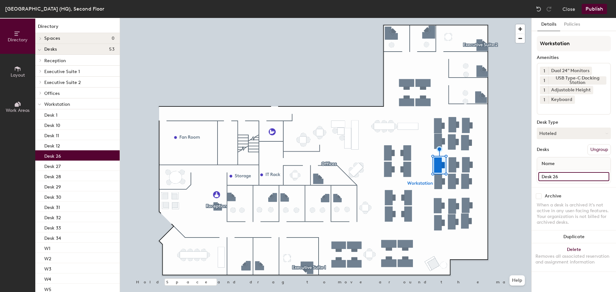
click at [560, 174] on input "Desk 26" at bounding box center [573, 176] width 71 height 9
type input "W26"
click at [564, 179] on input "Desk 27" at bounding box center [573, 176] width 71 height 9
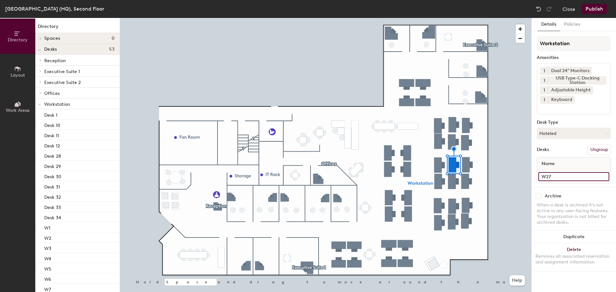
type input "W27"
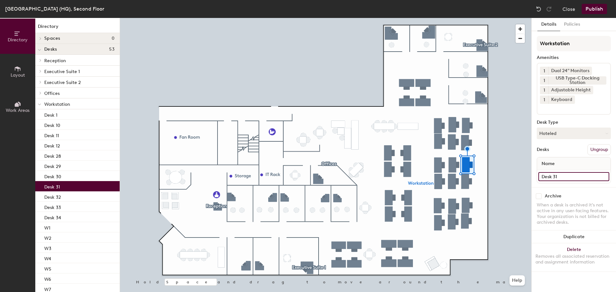
click at [562, 176] on input "Desk 31" at bounding box center [573, 176] width 71 height 9
type input "W28"
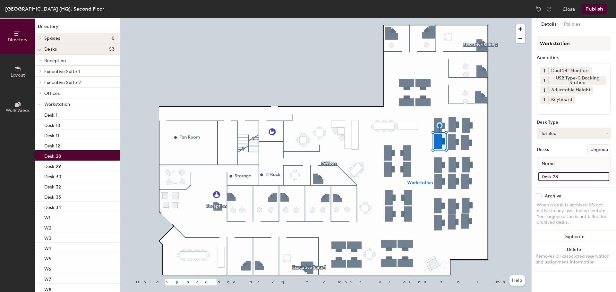
click at [568, 177] on input "Desk 28" at bounding box center [573, 176] width 71 height 9
type input "W29"
click at [572, 175] on input "Desk 29" at bounding box center [573, 176] width 71 height 9
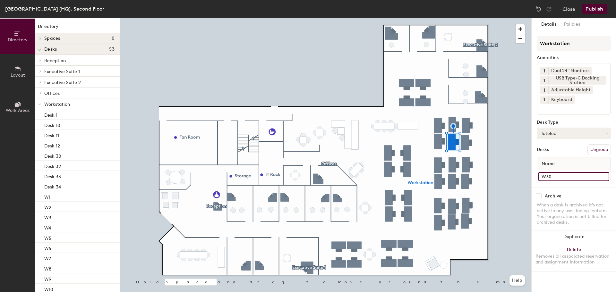
type input "W30"
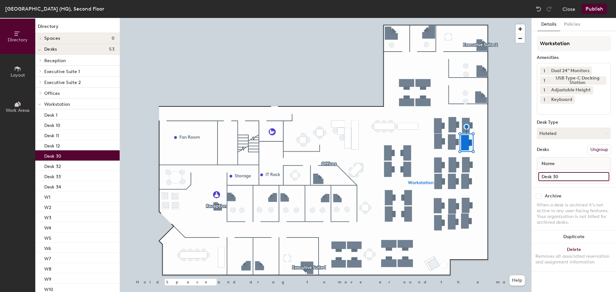
click at [567, 175] on input "Desk 30" at bounding box center [573, 176] width 71 height 9
type input "W31"
click at [563, 175] on input "Desk 32" at bounding box center [573, 176] width 71 height 9
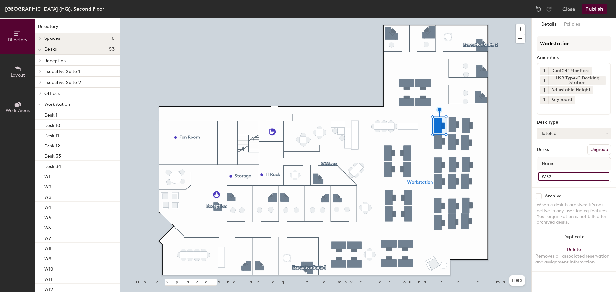
type input "W32"
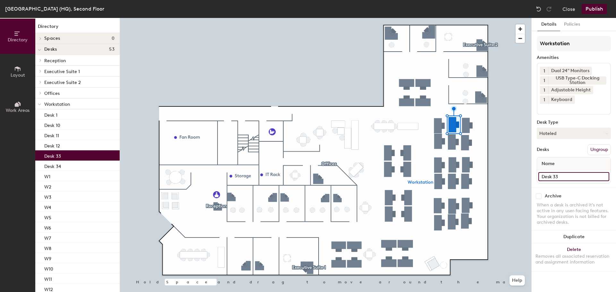
click at [562, 176] on input "Desk 33" at bounding box center [573, 176] width 71 height 9
click at [553, 176] on input "Desk 33" at bounding box center [573, 176] width 71 height 9
type input "W33"
click at [564, 176] on input "Desk 34" at bounding box center [573, 176] width 71 height 9
click at [553, 177] on input "Desk 34" at bounding box center [573, 176] width 71 height 9
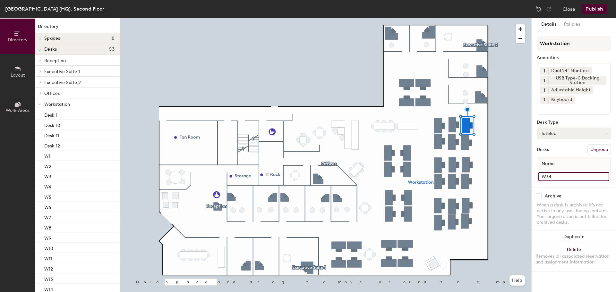
type input "W34"
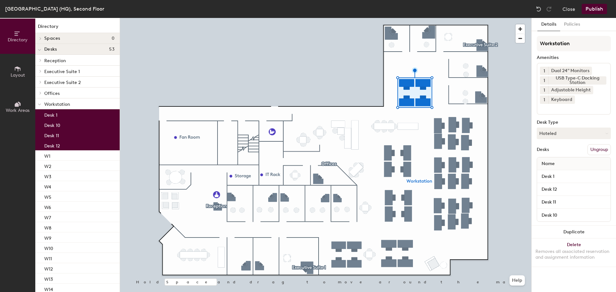
click at [598, 149] on button "Ungroup" at bounding box center [598, 149] width 23 height 11
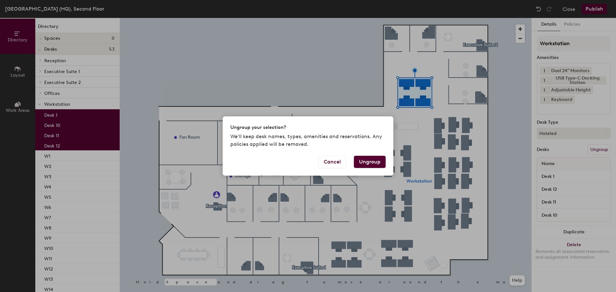
click at [363, 162] on button "Ungroup" at bounding box center [370, 162] width 32 height 12
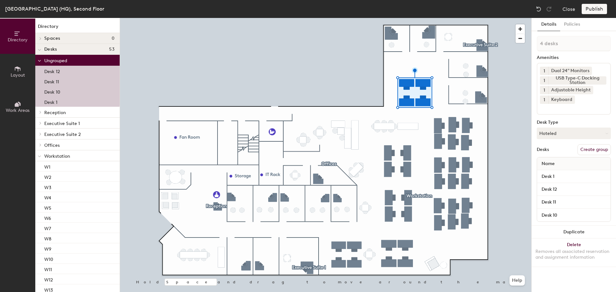
click at [589, 149] on button "Create group" at bounding box center [593, 149] width 33 height 11
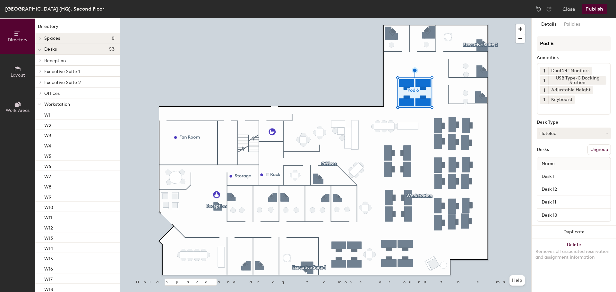
drag, startPoint x: 563, startPoint y: 45, endPoint x: 536, endPoint y: 45, distance: 26.6
click at [536, 45] on div "Details Policies Pod 6 Amenities 1 Dual 24" Monitors 1 USB Type-C Docking Stati…" at bounding box center [573, 155] width 84 height 274
type input "v"
type input "V"
type input "v"
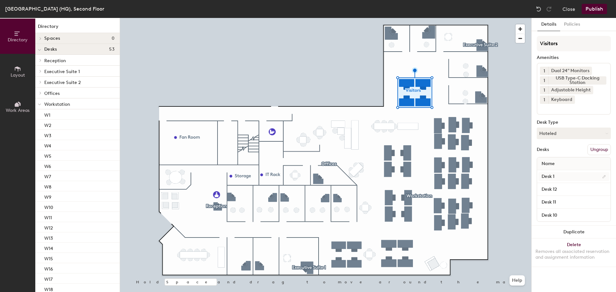
type input "Visitors"
click at [603, 176] on input "Desk 1" at bounding box center [573, 176] width 71 height 9
click at [553, 177] on input "Desk 1" at bounding box center [573, 176] width 71 height 9
type input "V1"
click at [561, 189] on input "Desk 12" at bounding box center [573, 189] width 71 height 9
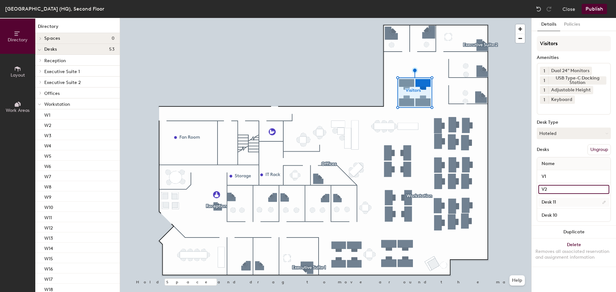
type input "V2"
click at [565, 201] on input "Desk 11" at bounding box center [573, 202] width 71 height 9
type input "V3"
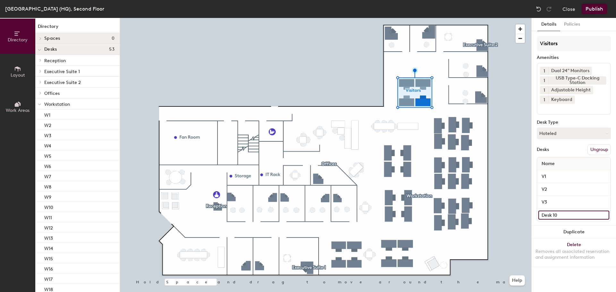
click at [567, 214] on input "Desk 10" at bounding box center [573, 215] width 71 height 9
type input "v"
type input "V4"
click at [557, 283] on div "Details Policies Visitors Amenities 1 Dual 24" Monitors 1 USB Type-C Docking St…" at bounding box center [573, 155] width 84 height 274
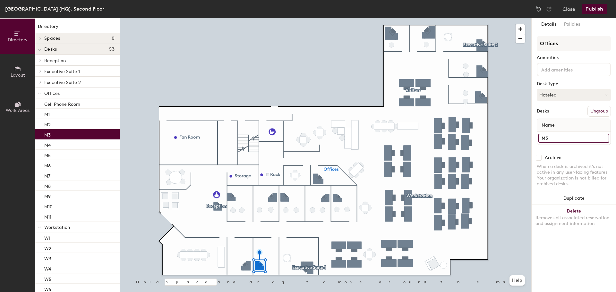
click at [558, 137] on input "M3" at bounding box center [573, 138] width 71 height 9
type input "M4"
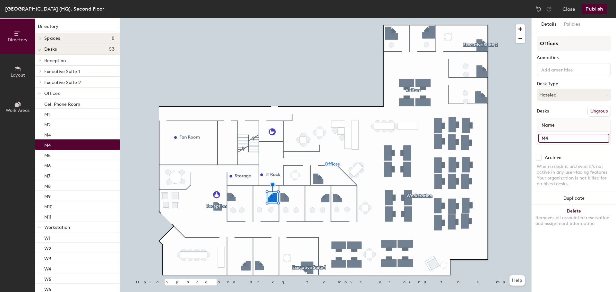
click at [554, 137] on input "M4" at bounding box center [573, 138] width 71 height 9
type input "M3"
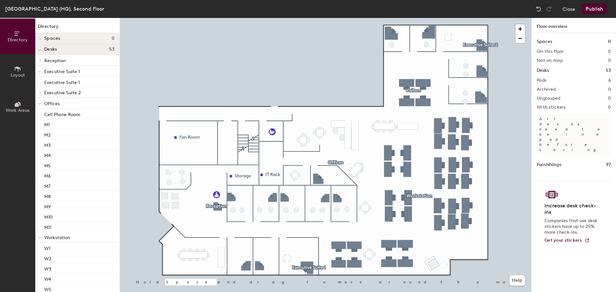
click at [42, 104] on div at bounding box center [39, 103] width 8 height 11
click at [40, 114] on icon at bounding box center [39, 115] width 3 height 3
click at [41, 125] on icon at bounding box center [39, 125] width 3 height 1
click at [593, 8] on button "Publish" at bounding box center [593, 9] width 25 height 10
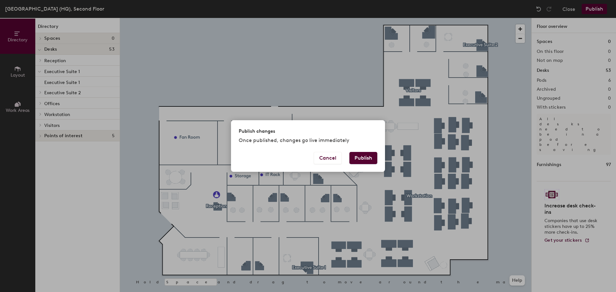
click at [370, 158] on button "Publish" at bounding box center [363, 158] width 28 height 12
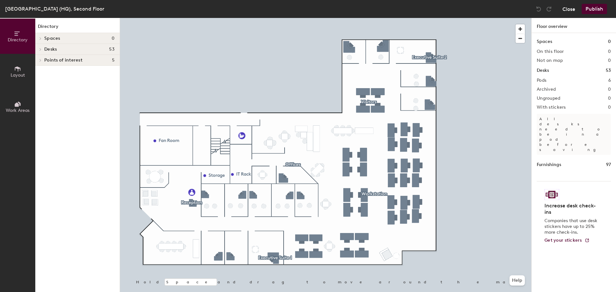
click at [568, 11] on button "Close" at bounding box center [568, 9] width 13 height 10
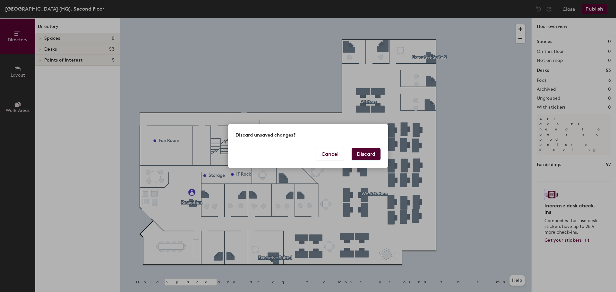
click at [360, 153] on button "Discard" at bounding box center [365, 154] width 29 height 12
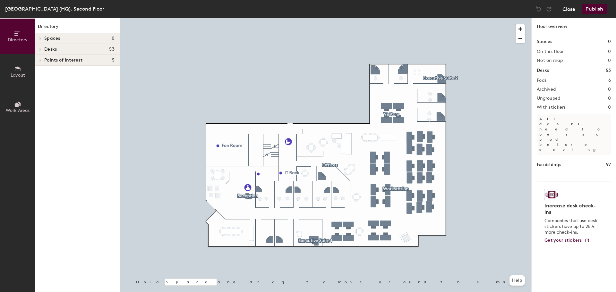
click at [568, 11] on button "Close" at bounding box center [568, 9] width 13 height 10
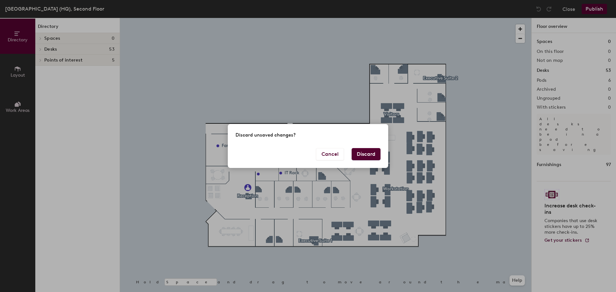
drag, startPoint x: 371, startPoint y: 153, endPoint x: 468, endPoint y: 115, distance: 103.7
click at [372, 152] on button "Discard" at bounding box center [365, 154] width 29 height 12
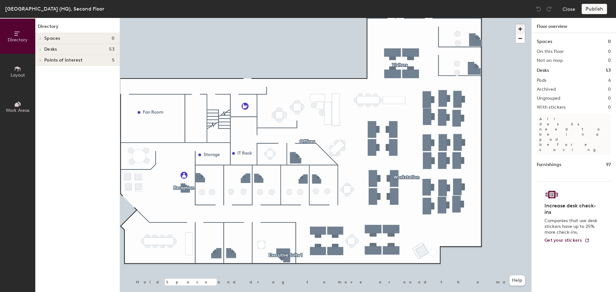
click at [517, 28] on span "button" at bounding box center [519, 28] width 9 height 9
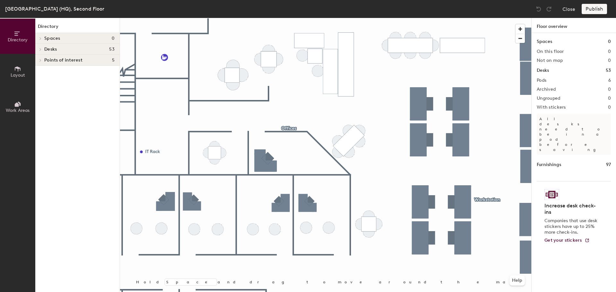
click at [19, 70] on icon at bounding box center [17, 68] width 7 height 7
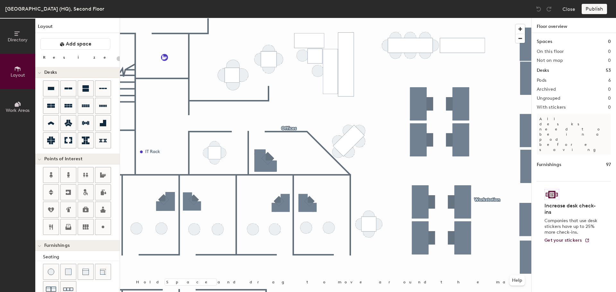
click at [19, 102] on icon at bounding box center [19, 104] width 3 height 4
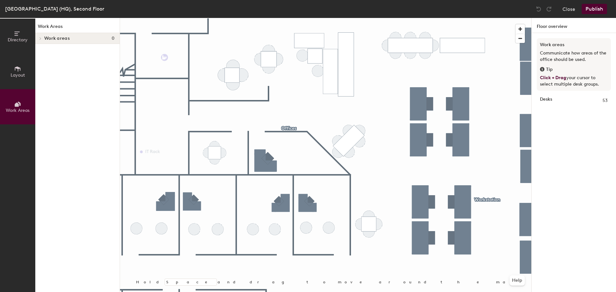
click at [40, 37] on icon at bounding box center [40, 38] width 3 height 3
click at [568, 8] on button "Close" at bounding box center [568, 9] width 13 height 10
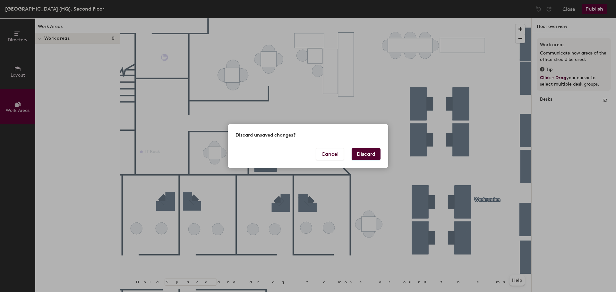
click at [372, 154] on button "Discard" at bounding box center [365, 154] width 29 height 12
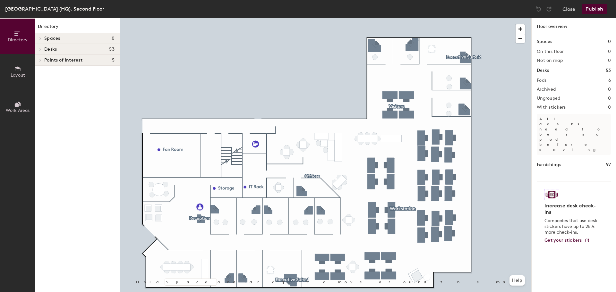
click at [32, 69] on button "Layout" at bounding box center [17, 71] width 35 height 35
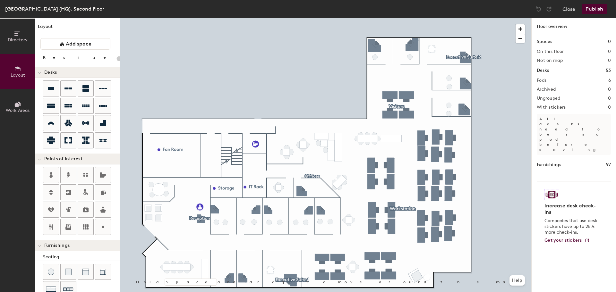
click at [12, 104] on button "Work Areas" at bounding box center [17, 106] width 35 height 35
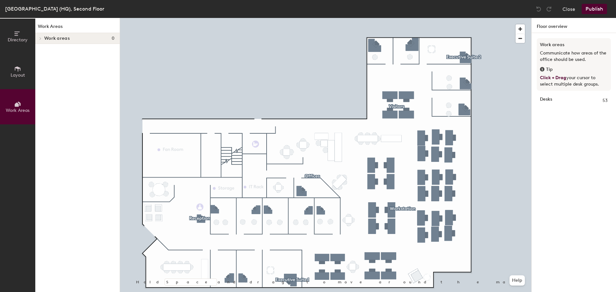
click at [19, 40] on span "Directory" at bounding box center [18, 39] width 20 height 5
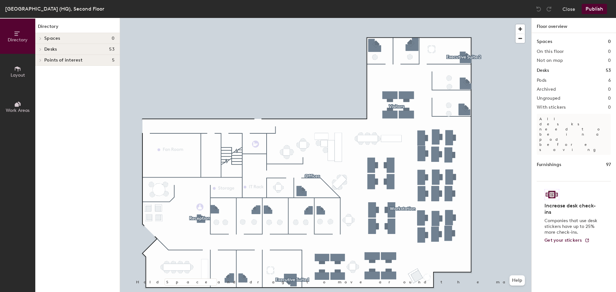
click at [23, 74] on span "Layout" at bounding box center [18, 74] width 14 height 5
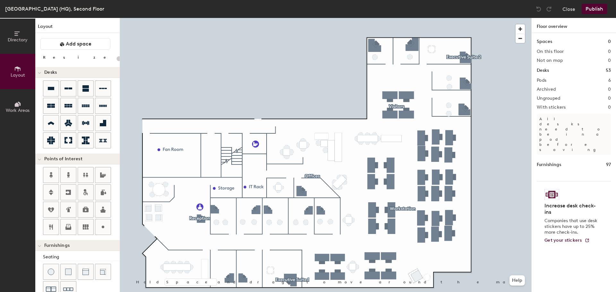
click at [18, 106] on icon at bounding box center [17, 105] width 4 height 4
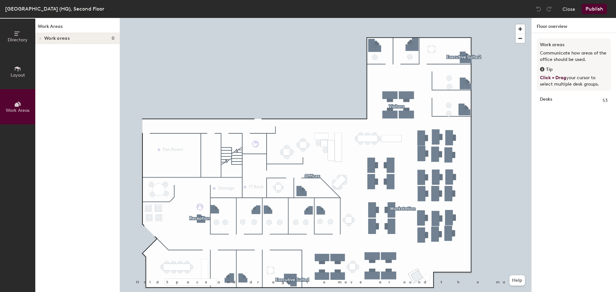
click at [552, 97] on div "Desks 53" at bounding box center [574, 101] width 74 height 15
click at [17, 70] on icon at bounding box center [17, 68] width 7 height 7
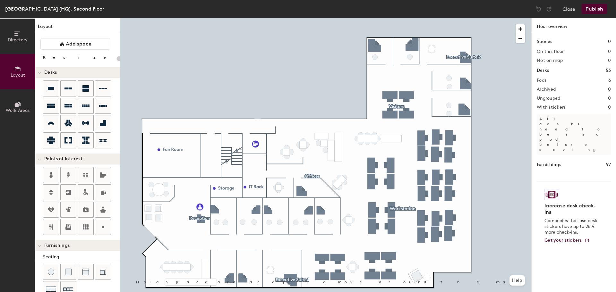
click at [16, 35] on icon at bounding box center [16, 33] width 5 height 4
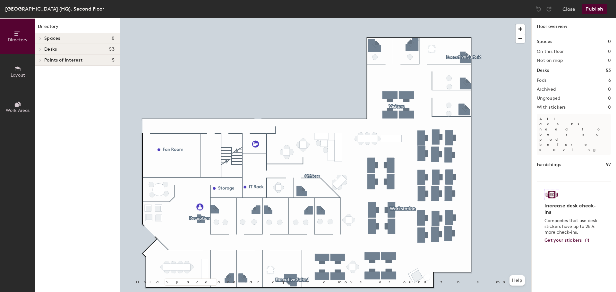
click at [39, 50] on icon at bounding box center [40, 49] width 3 height 3
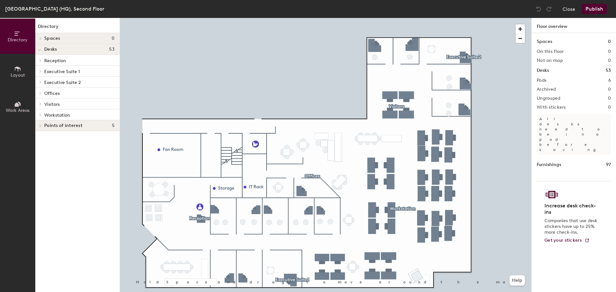
click at [40, 128] on div at bounding box center [39, 125] width 8 height 11
click at [40, 128] on span at bounding box center [39, 125] width 3 height 5
click at [39, 90] on div at bounding box center [39, 93] width 8 height 11
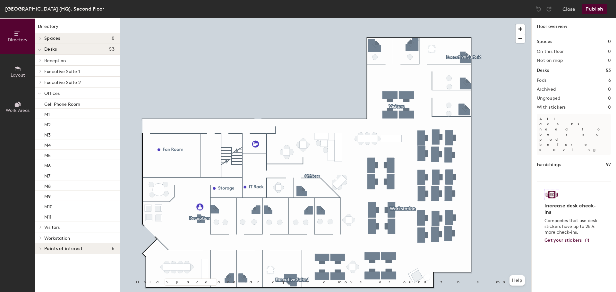
click at [39, 90] on div at bounding box center [39, 93] width 3 height 7
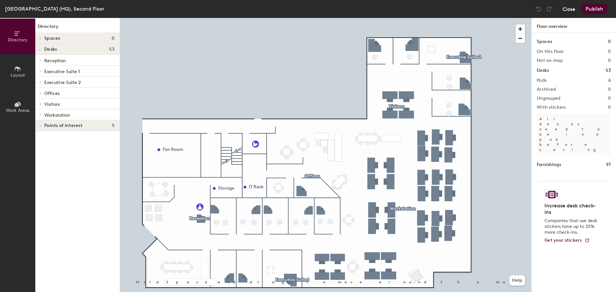
click at [568, 8] on button "Close" at bounding box center [568, 9] width 13 height 10
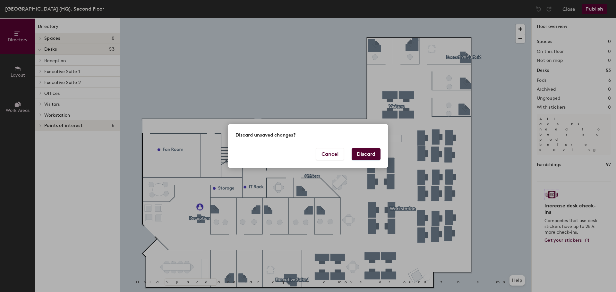
click at [366, 151] on button "Discard" at bounding box center [365, 154] width 29 height 12
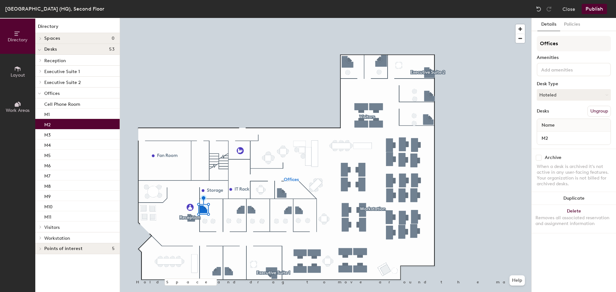
click at [273, 18] on div at bounding box center [325, 18] width 411 height 0
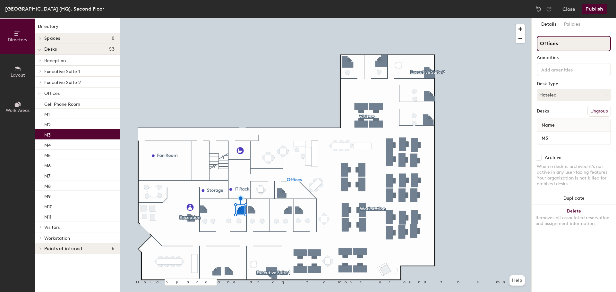
click at [567, 45] on input "Offices" at bounding box center [574, 43] width 74 height 15
click at [569, 44] on input "Offices" at bounding box center [574, 43] width 74 height 15
type input "O"
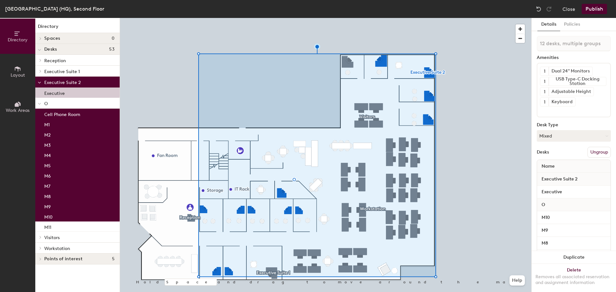
type input "13 desks, multiple groups"
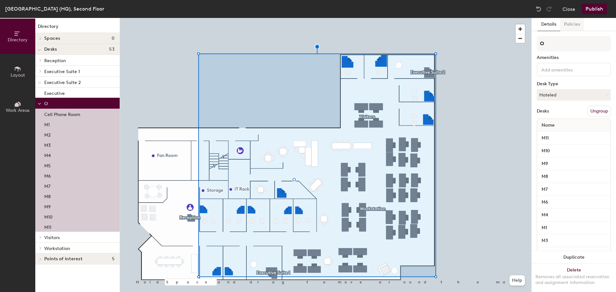
click at [570, 26] on button "Policies" at bounding box center [572, 24] width 24 height 13
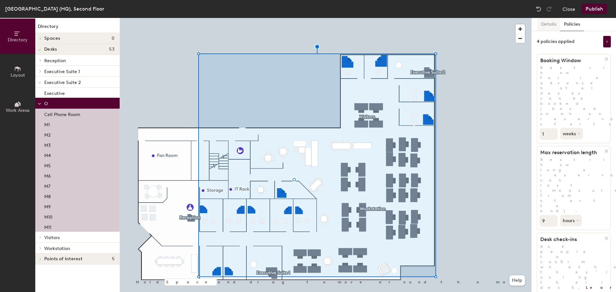
click at [551, 26] on button "Details" at bounding box center [548, 24] width 23 height 13
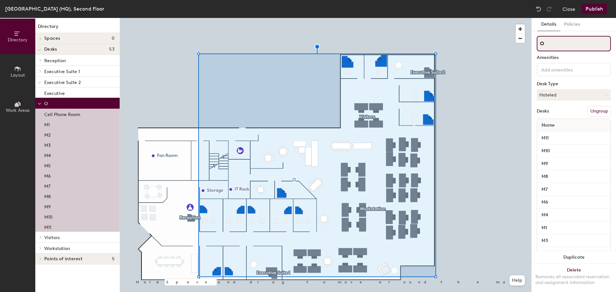
click at [579, 46] on input "O" at bounding box center [574, 43] width 74 height 15
click at [580, 46] on input "O" at bounding box center [574, 43] width 74 height 15
type input "Offices"
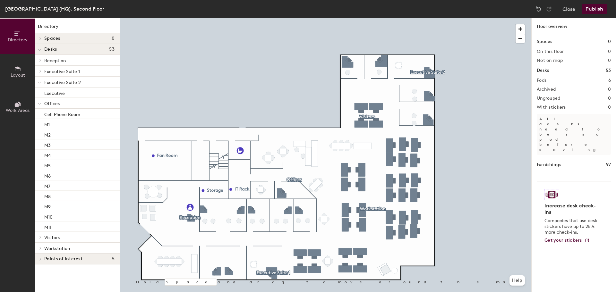
click at [17, 106] on icon at bounding box center [17, 105] width 4 height 4
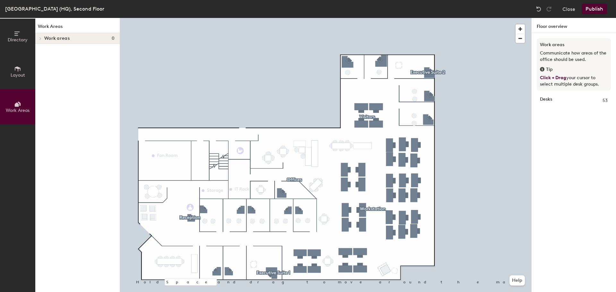
click at [40, 37] on div at bounding box center [39, 38] width 8 height 11
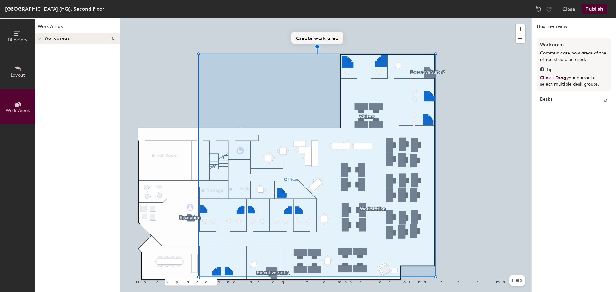
click at [314, 39] on button "Create work area" at bounding box center [317, 38] width 52 height 12
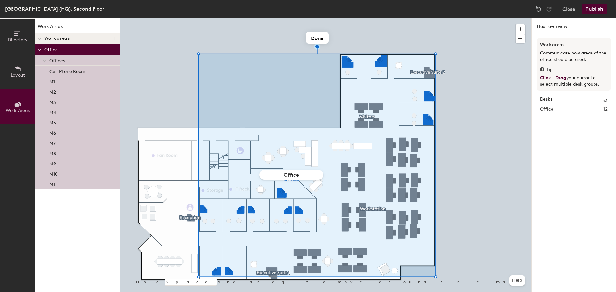
type input "Offices"
click at [540, 8] on img at bounding box center [538, 9] width 6 height 6
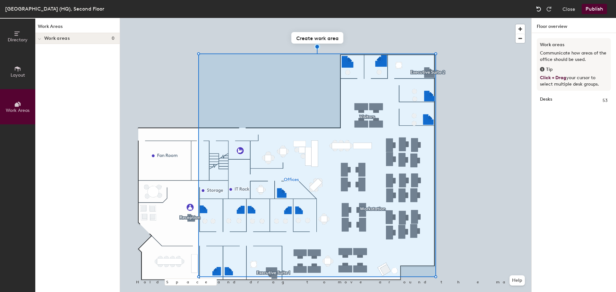
click at [539, 8] on img at bounding box center [538, 9] width 6 height 6
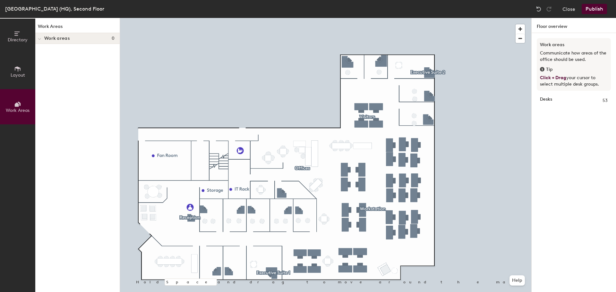
click at [21, 71] on icon at bounding box center [17, 68] width 7 height 7
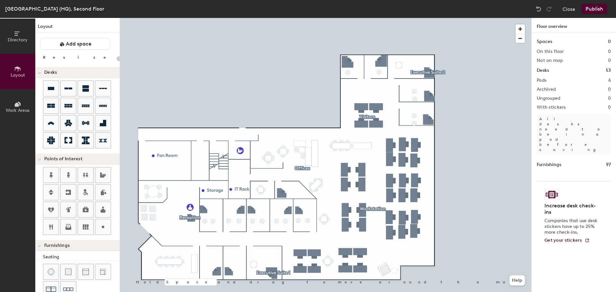
click at [23, 34] on button "Directory" at bounding box center [17, 36] width 35 height 35
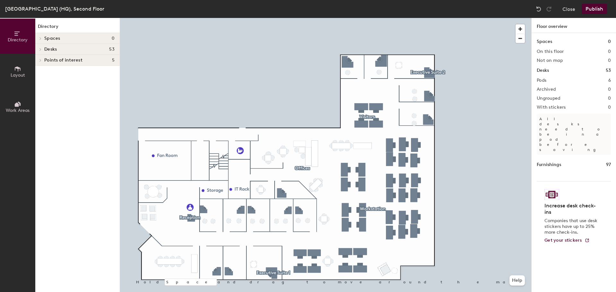
click at [41, 48] on icon at bounding box center [40, 49] width 3 height 3
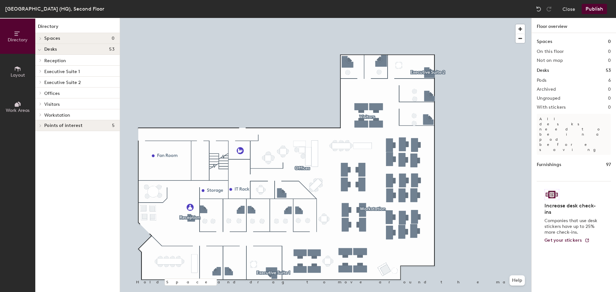
click at [75, 115] on p "Workstation" at bounding box center [79, 115] width 70 height 8
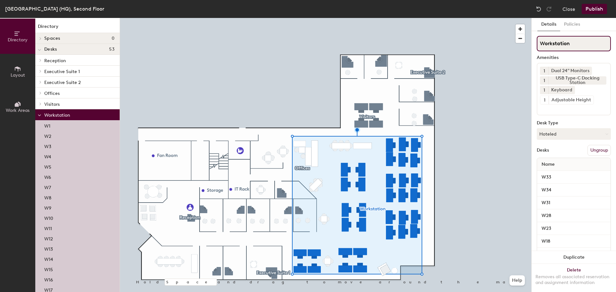
click at [580, 45] on input "Workstation" at bounding box center [574, 43] width 74 height 15
type input "Workstations"
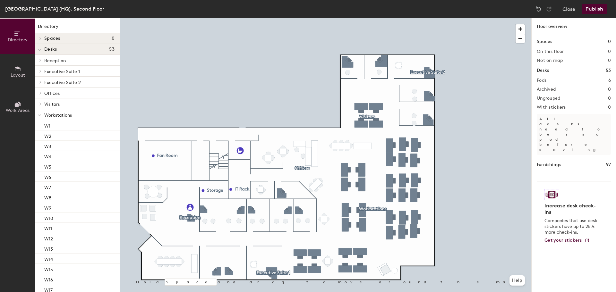
click at [39, 114] on icon at bounding box center [39, 115] width 3 height 3
click at [574, 9] on button "Close" at bounding box center [568, 9] width 13 height 10
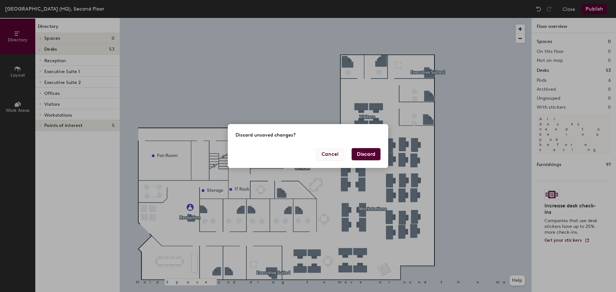
click at [332, 153] on button "Cancel" at bounding box center [330, 154] width 28 height 12
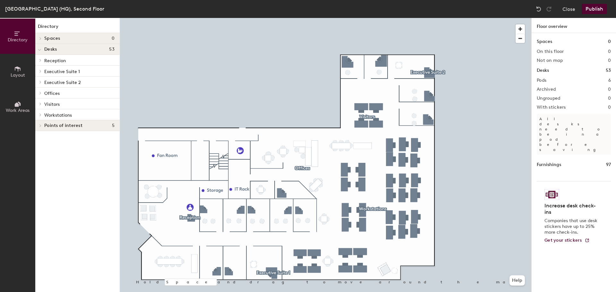
click at [592, 8] on button "Publish" at bounding box center [593, 9] width 25 height 10
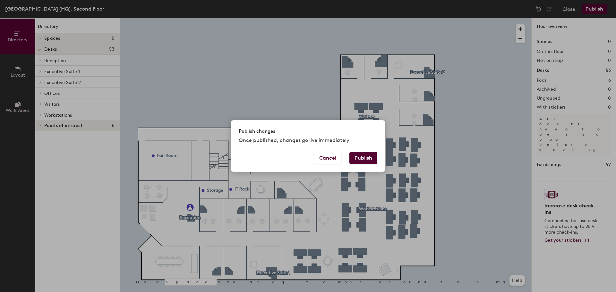
click at [359, 155] on button "Publish" at bounding box center [363, 158] width 28 height 12
